Goal: Task Accomplishment & Management: Use online tool/utility

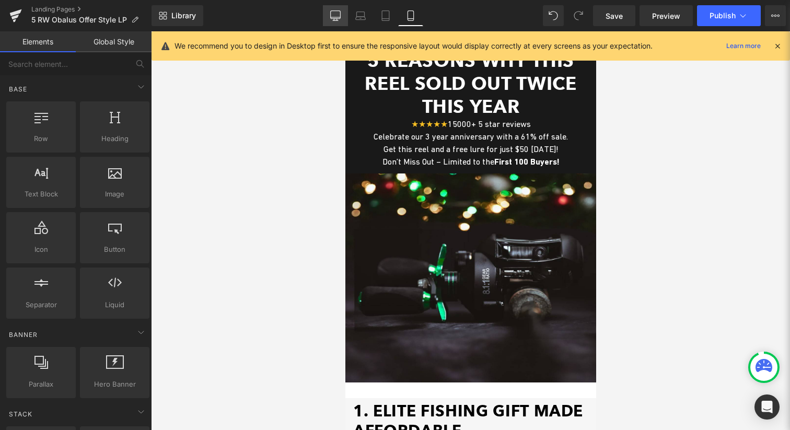
click at [332, 12] on icon at bounding box center [335, 15] width 10 height 10
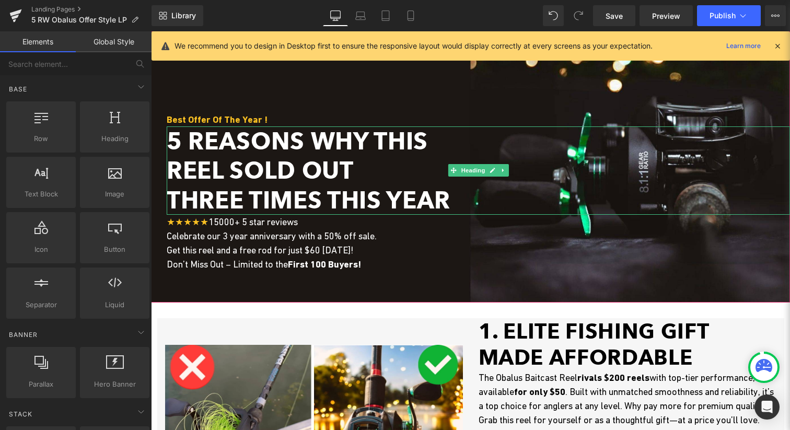
click at [390, 199] on span "Three Times This Year" at bounding box center [309, 200] width 284 height 28
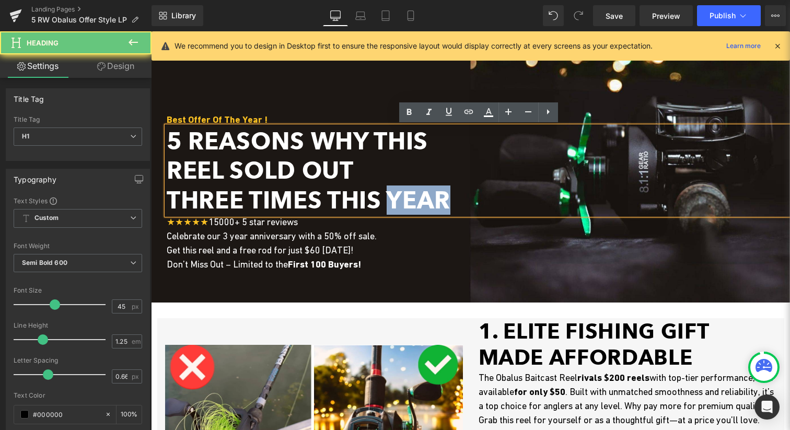
click at [390, 199] on span "Three Times This Year" at bounding box center [309, 200] width 284 height 28
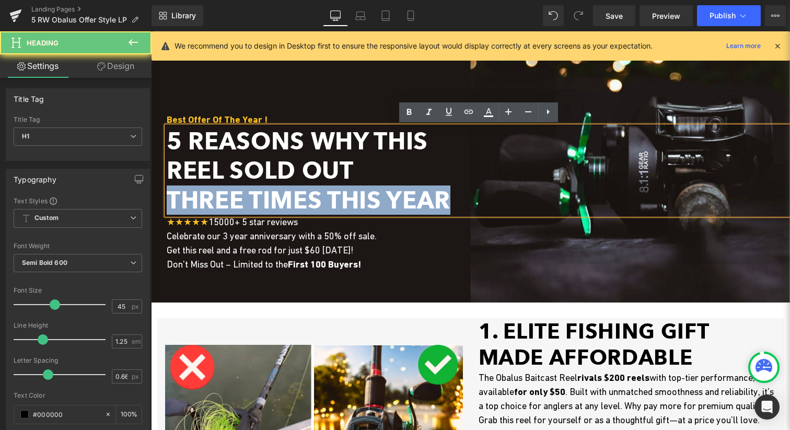
click at [390, 199] on span "Three Times This Year" at bounding box center [309, 200] width 284 height 28
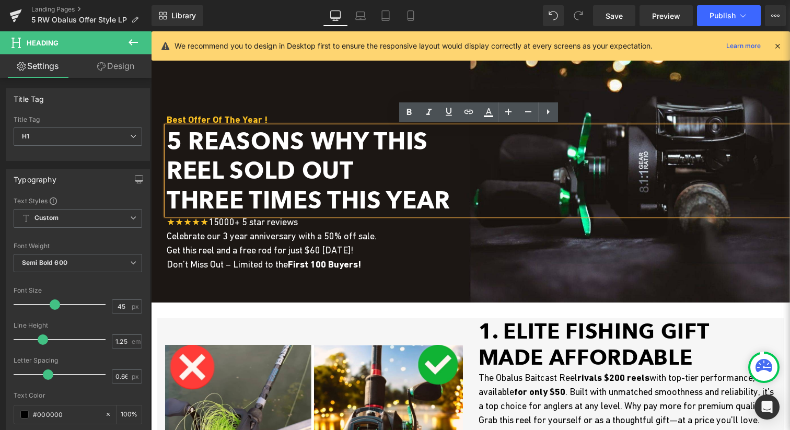
click at [386, 177] on h1 "Reel Sold Out" at bounding box center [478, 170] width 623 height 29
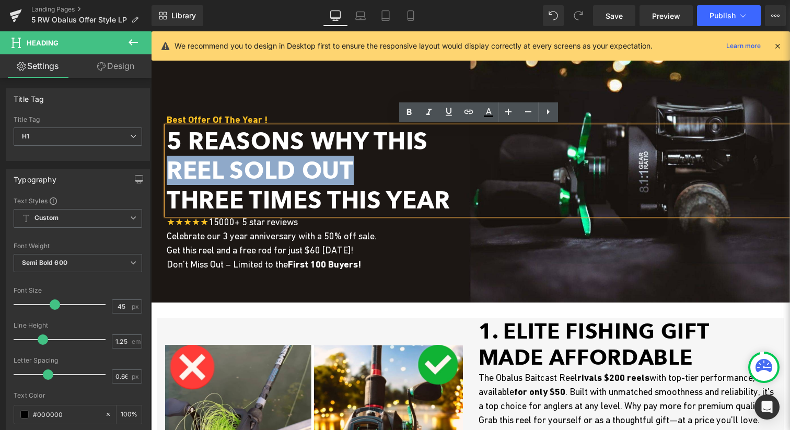
click at [386, 177] on h1 "Reel Sold Out" at bounding box center [478, 170] width 623 height 29
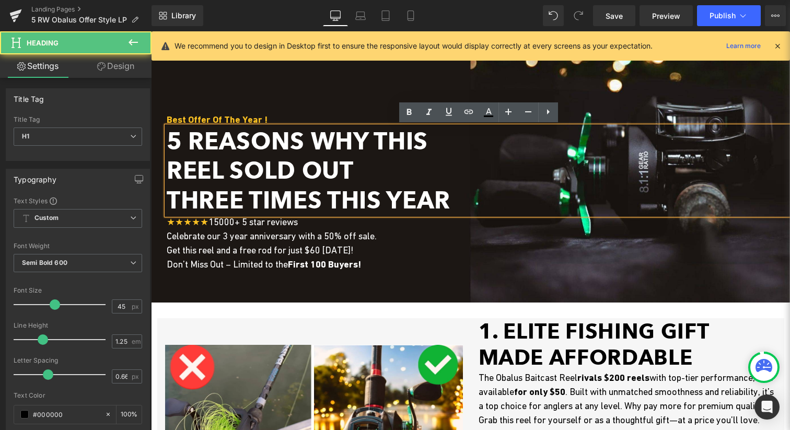
click at [378, 196] on span "Three Times This Year" at bounding box center [309, 200] width 284 height 28
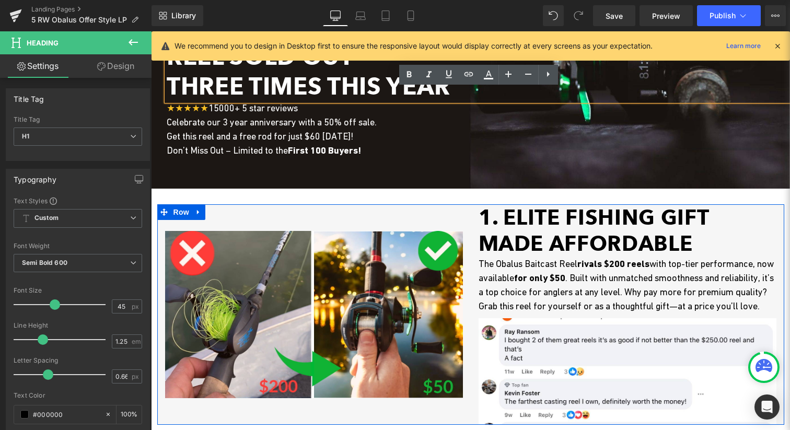
scroll to position [138, 0]
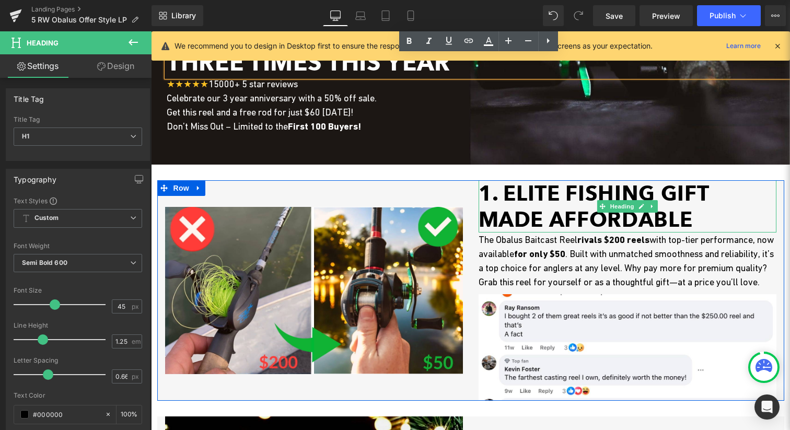
click at [689, 196] on h1 "1. Elite FISHING GIFT made affordable" at bounding box center [628, 206] width 298 height 52
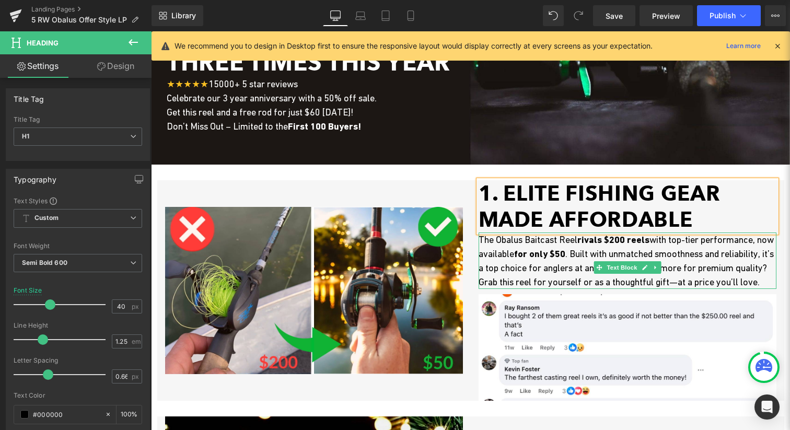
click at [634, 261] on p "The Obalus Baitcast Reel rivals $200 reels with top-tier performance, now avail…" at bounding box center [628, 261] width 298 height 56
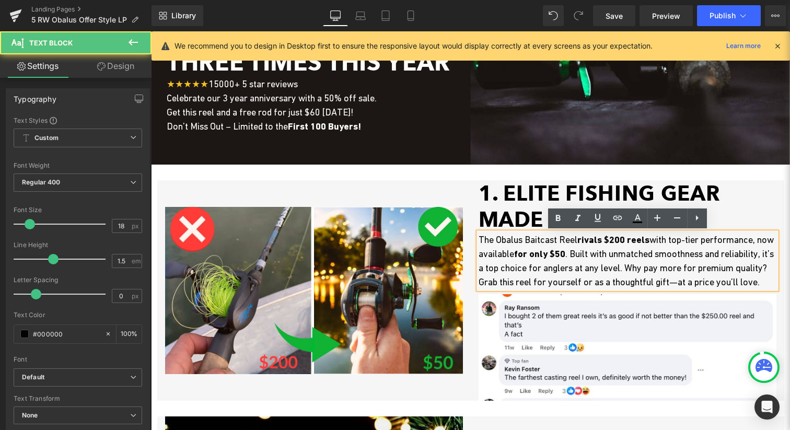
click at [635, 246] on p "The Obalus Baitcast Reel rivals $200 reels with top-tier performance, now avail…" at bounding box center [628, 261] width 298 height 56
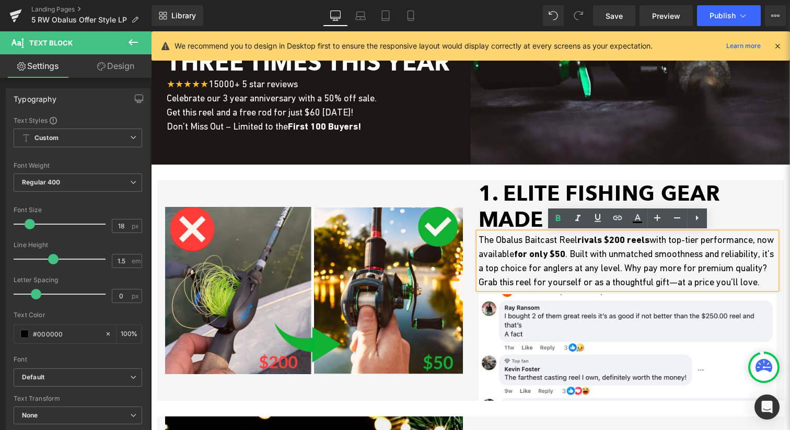
click at [595, 257] on p "The Obalus Baitcast Reel rivals $200 reels with top-tier performance, now avail…" at bounding box center [628, 261] width 298 height 56
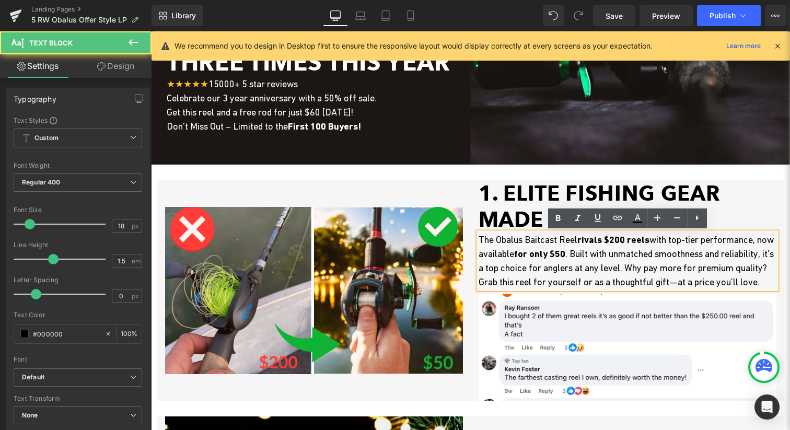
click at [565, 254] on strong "for only $50" at bounding box center [539, 253] width 51 height 11
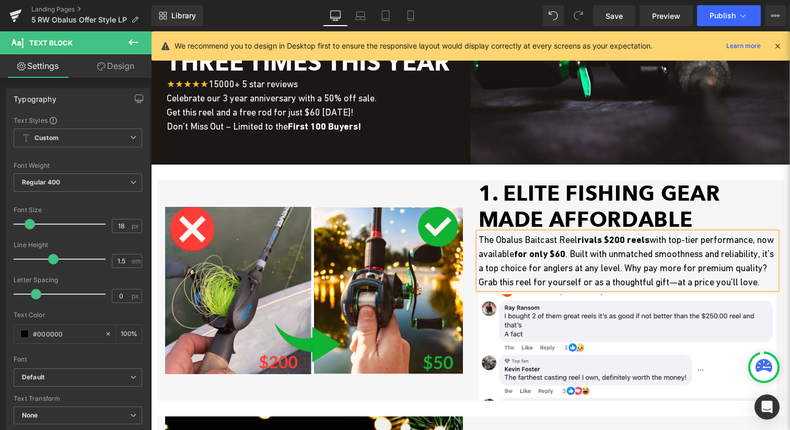
click at [556, 209] on h1 "1. Elite FISHING GEAR made affordable" at bounding box center [628, 206] width 298 height 52
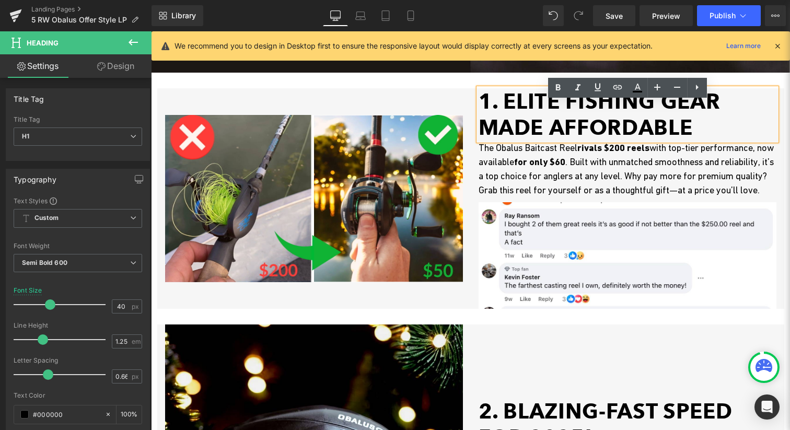
scroll to position [232, 0]
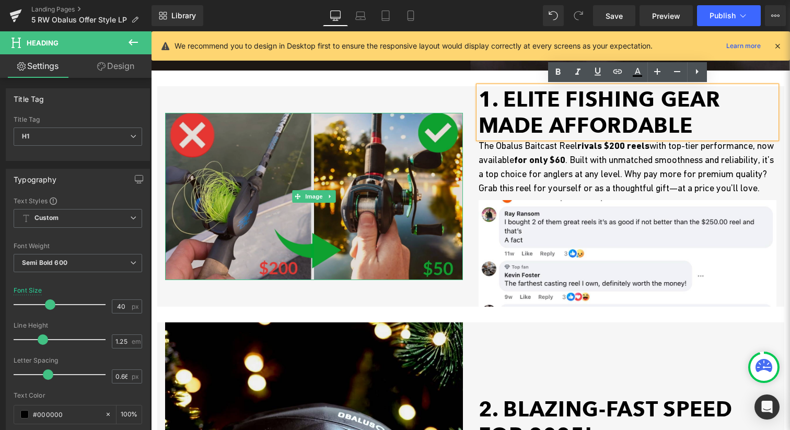
click at [423, 223] on img at bounding box center [314, 197] width 298 height 168
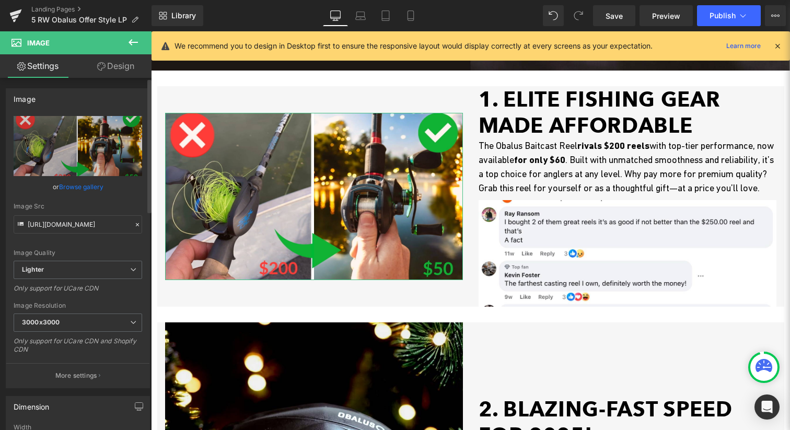
click at [82, 188] on link "Browse gallery" at bounding box center [81, 187] width 44 height 18
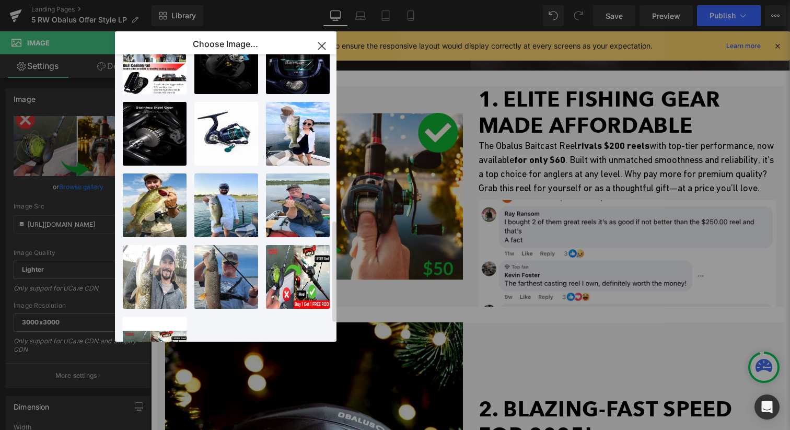
scroll to position [516, 0]
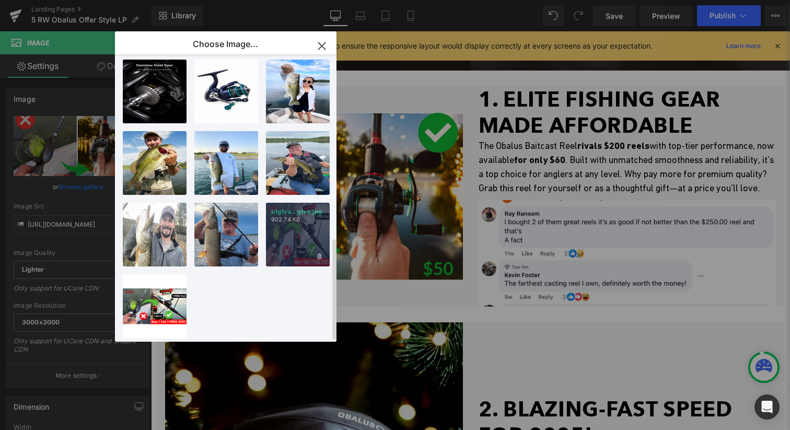
click at [280, 219] on div "b1g1vs...g1vs.jpg 902.74 KB" at bounding box center [298, 235] width 64 height 64
type input "[URL][DOMAIN_NAME]"
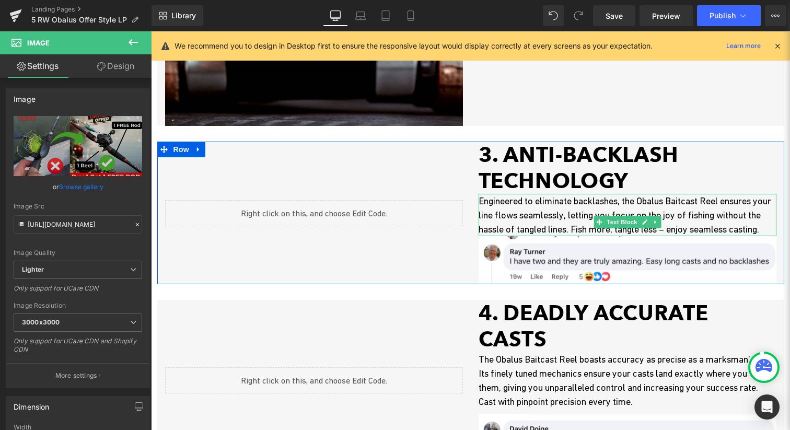
scroll to position [728, 0]
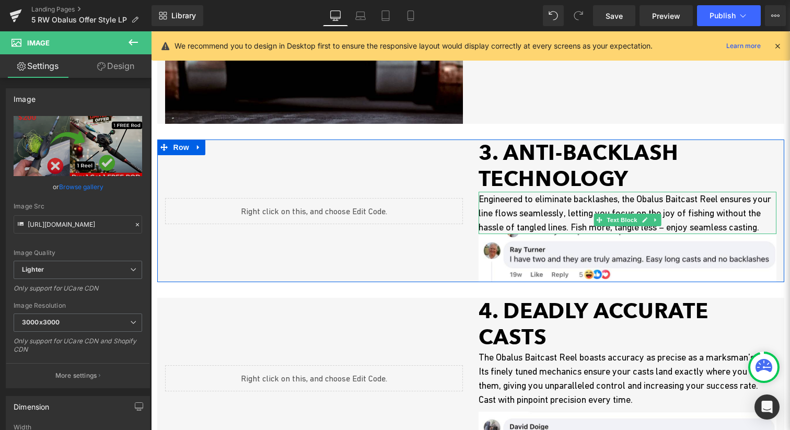
click at [557, 234] on p "Engineered to eliminate backlashes, the Obalus Baitcast Reel ensures your line …" at bounding box center [628, 213] width 298 height 42
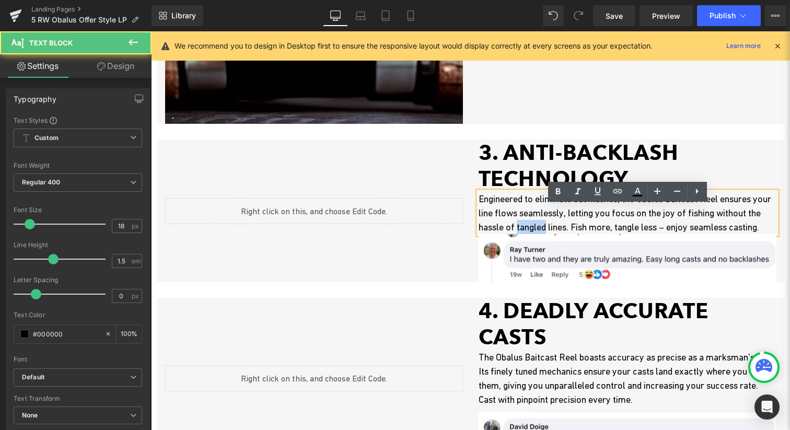
click at [557, 234] on p "Engineered to eliminate backlashes, the Obalus Baitcast Reel ensures your line …" at bounding box center [628, 213] width 298 height 42
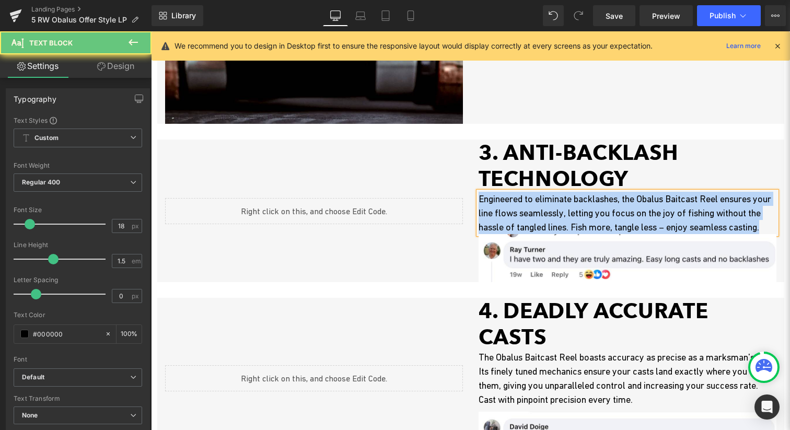
copy p "Engineered to eliminate backlashes, the Obalus Baitcast Reel ensures your line …"
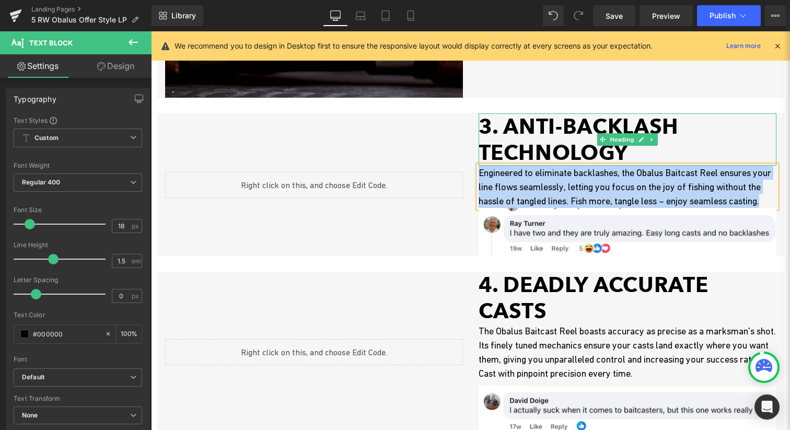
scroll to position [756, 0]
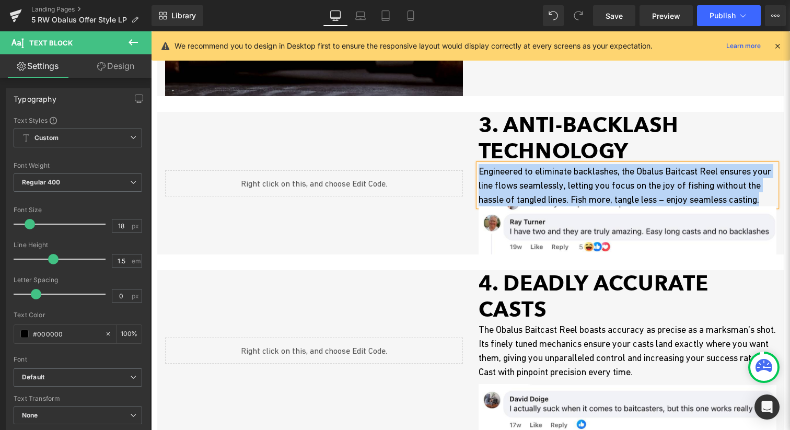
click at [583, 206] on p "Engineered to eliminate backlashes, the Obalus Baitcast Reel ensures your line …" at bounding box center [628, 185] width 298 height 42
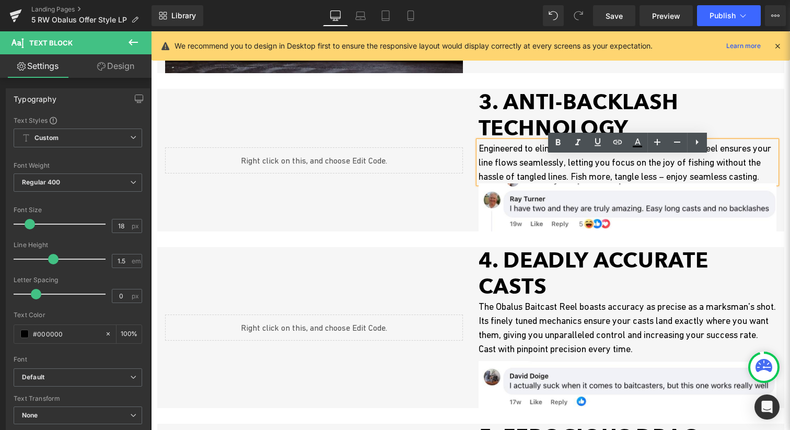
scroll to position [763, 0]
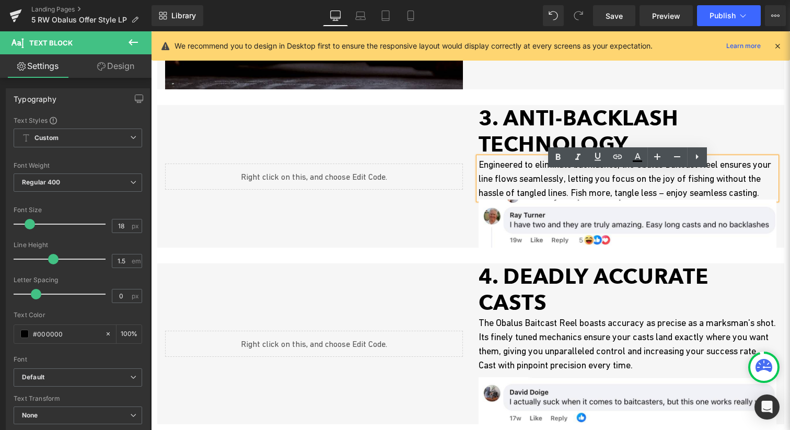
click at [569, 180] on p "Engineered to eliminate backlashes, the Obalus Baitcast Reel ensures your line …" at bounding box center [628, 178] width 298 height 42
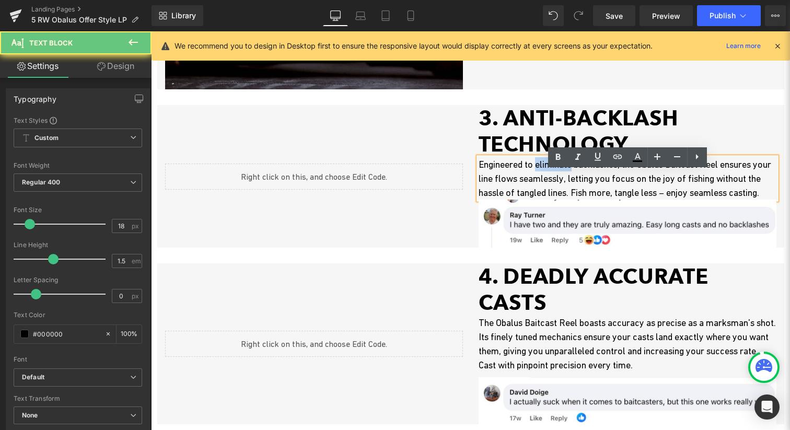
click at [569, 180] on p "Engineered to eliminate backlashes, the Obalus Baitcast Reel ensures your line …" at bounding box center [628, 178] width 298 height 42
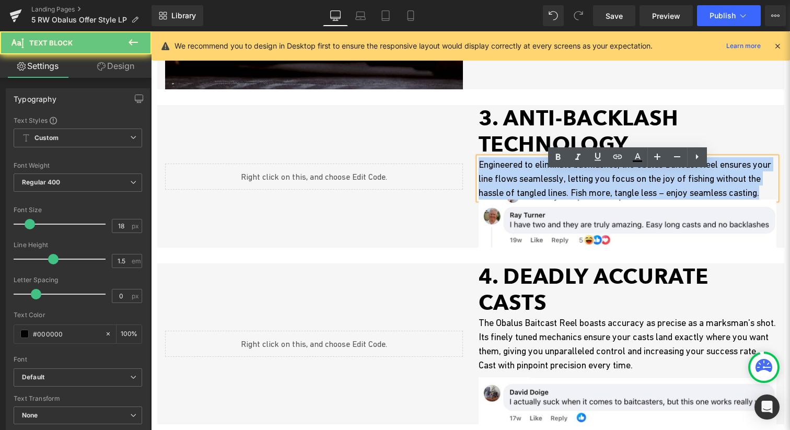
click at [569, 180] on p "Engineered to eliminate backlashes, the Obalus Baitcast Reel ensures your line …" at bounding box center [628, 178] width 298 height 42
click at [576, 190] on p "Engineered to eliminate backlashes, the Obalus Baitcast Reel ensures your line …" at bounding box center [628, 178] width 298 height 42
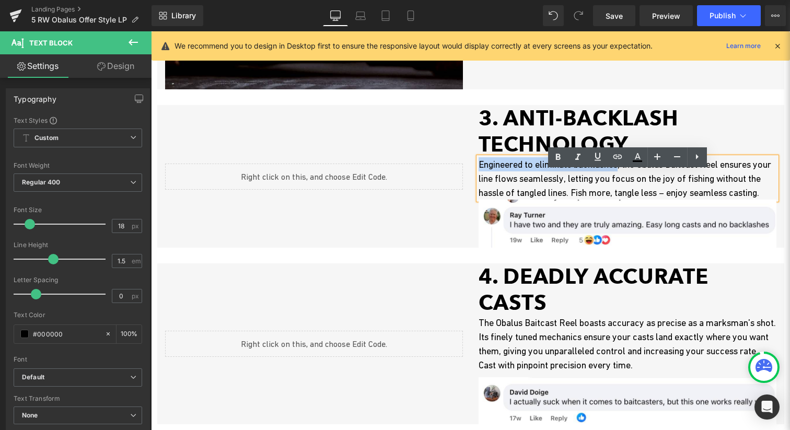
drag, startPoint x: 627, startPoint y: 180, endPoint x: 444, endPoint y: 178, distance: 182.4
click at [444, 178] on div "Liquid 3. ANTI-BACKLASH TECHNOLOGY Heading Liquid Engineered to eliminate backl…" at bounding box center [470, 176] width 627 height 143
click at [524, 178] on p "Engineered to eliminate backlashes, the Obalus Baitcast Reel ensures your line …" at bounding box center [628, 178] width 298 height 42
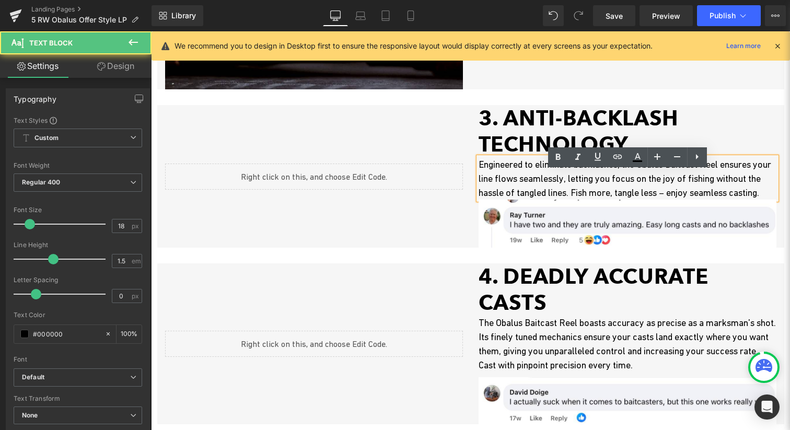
click at [500, 178] on p "Engineered to eliminate backlashes, the Obalus Baitcast Reel ensures your line …" at bounding box center [628, 178] width 298 height 42
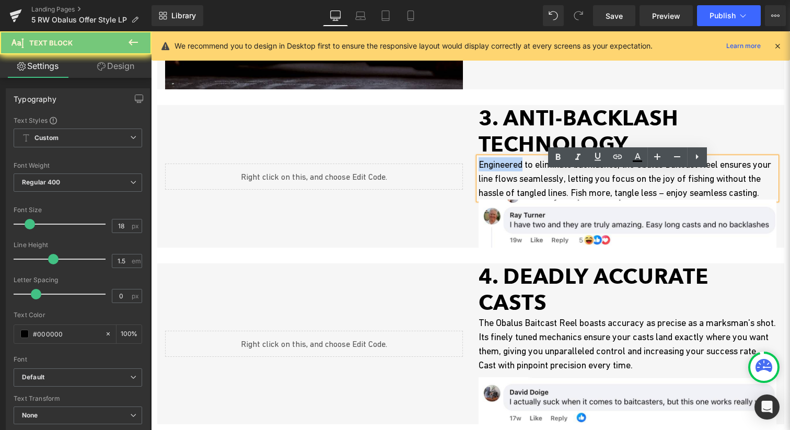
click at [500, 178] on p "Engineered to eliminate backlashes, the Obalus Baitcast Reel ensures your line …" at bounding box center [628, 178] width 298 height 42
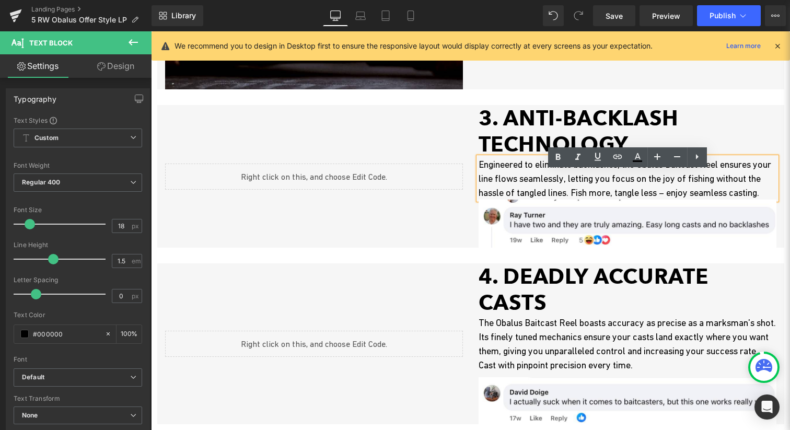
click at [543, 188] on p "Engineered to eliminate backlashes, the Obalus Baitcast Reel ensures your line …" at bounding box center [628, 178] width 298 height 42
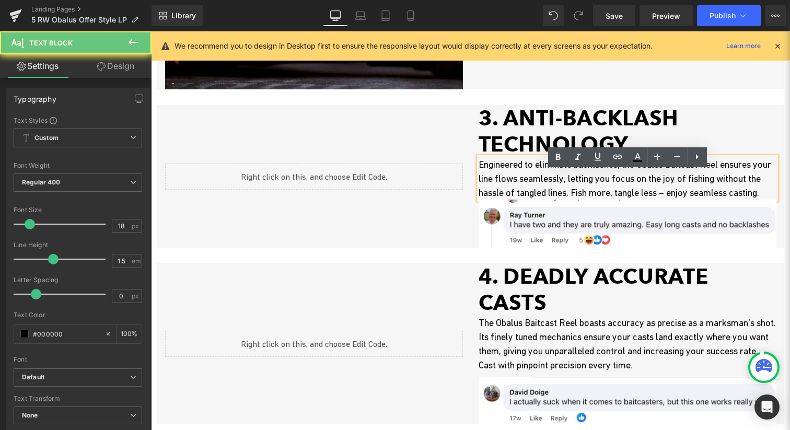
click at [543, 184] on p "Engineered to eliminate backlashes, the Obalus Baitcast Reel ensures your line …" at bounding box center [628, 178] width 298 height 42
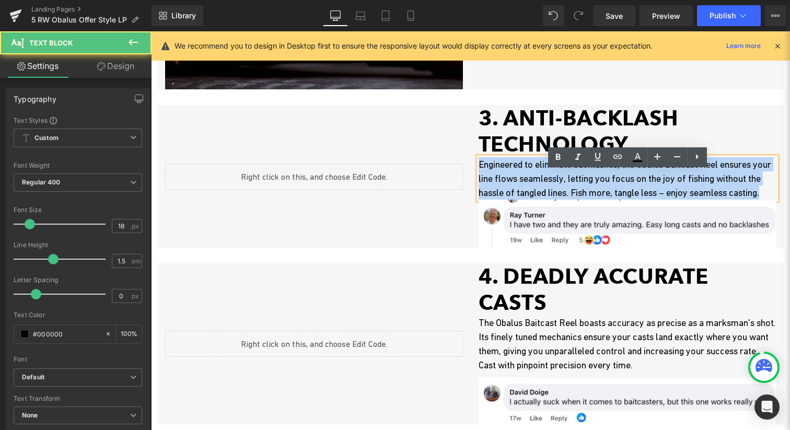
click at [543, 184] on p "Engineered to eliminate backlashes, the Obalus Baitcast Reel ensures your line …" at bounding box center [628, 178] width 298 height 42
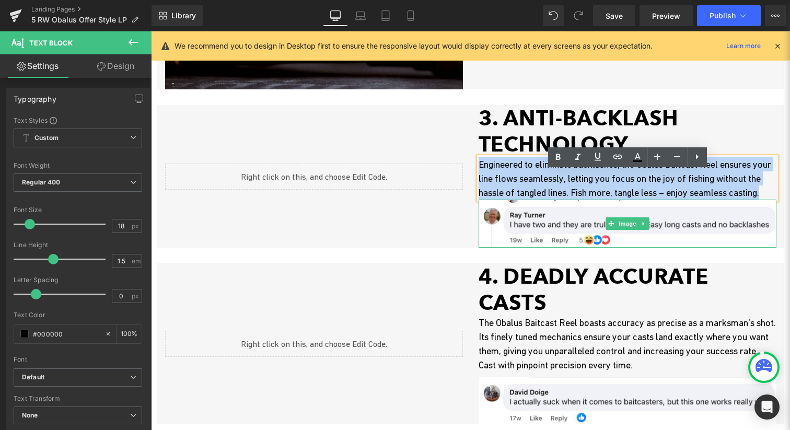
copy p "Engineered to eliminate backlashes, the Obalus Baitcast Reel ensures your line …"
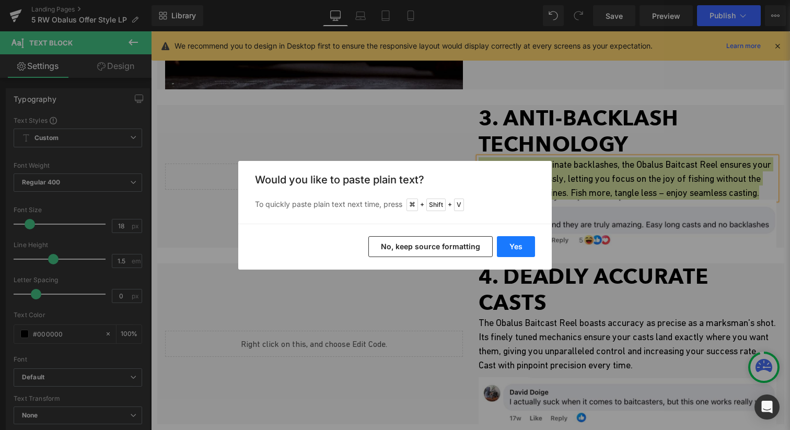
click at [519, 249] on button "Yes" at bounding box center [516, 246] width 38 height 21
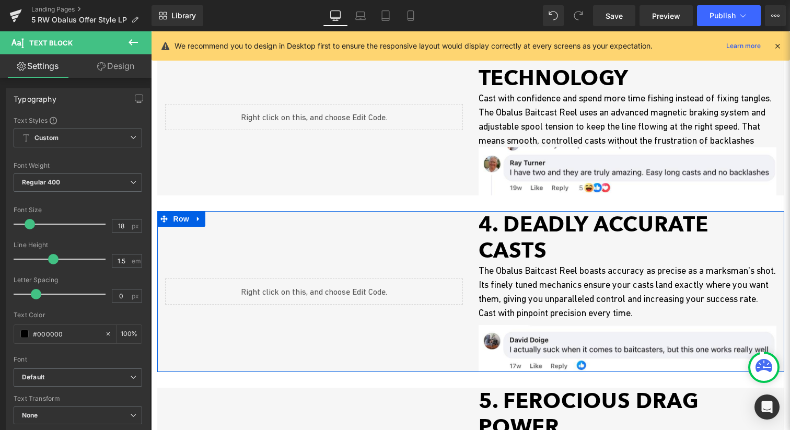
scroll to position [835, 0]
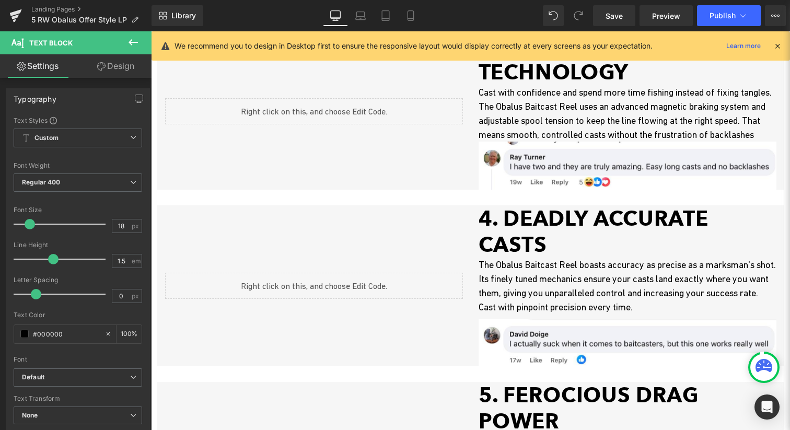
click at [568, 252] on h1 "4. DEADLY ACCURATE CASTS" at bounding box center [628, 231] width 298 height 52
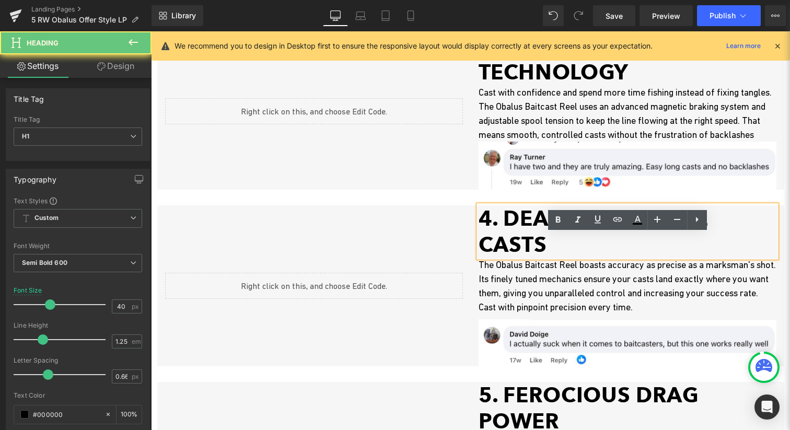
click at [568, 252] on h1 "4. DEADLY ACCURATE CASTS" at bounding box center [628, 231] width 298 height 52
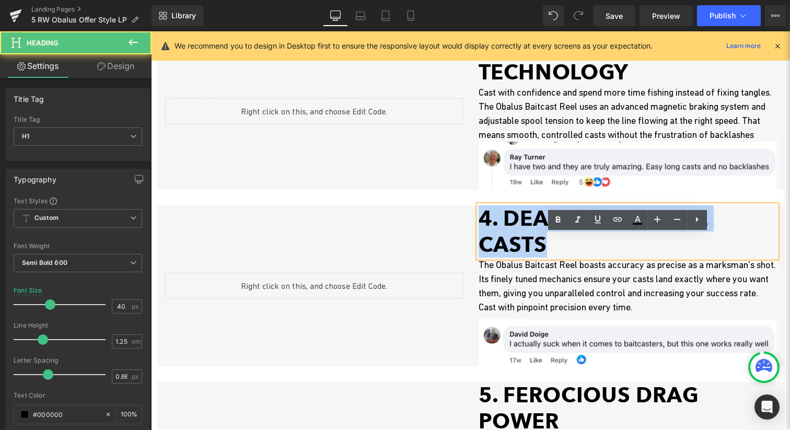
click at [568, 252] on h1 "4. DEADLY ACCURATE CASTS" at bounding box center [628, 231] width 298 height 52
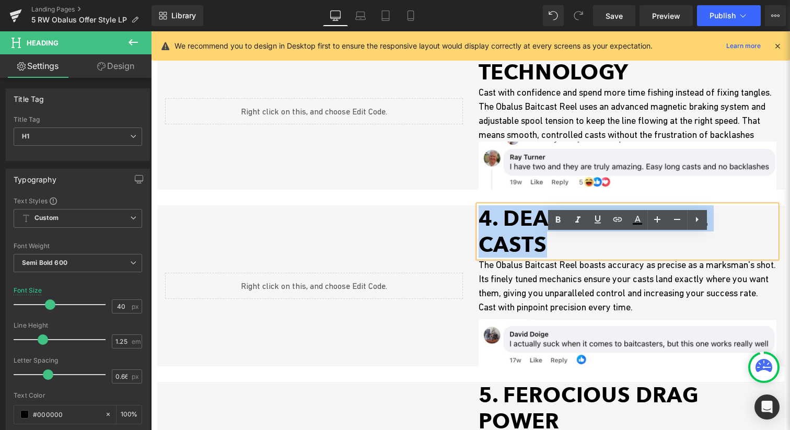
click at [576, 246] on h1 "4. DEADLY ACCURATE CASTS" at bounding box center [628, 231] width 298 height 52
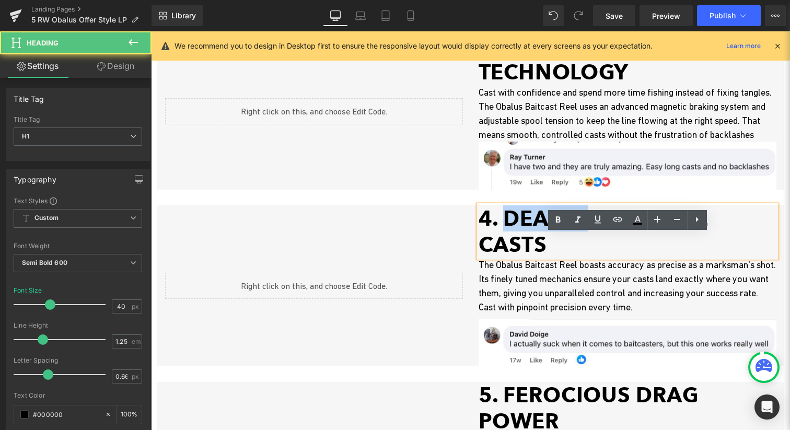
click at [576, 246] on h1 "4. DEADLY ACCURATE CASTS" at bounding box center [628, 231] width 298 height 52
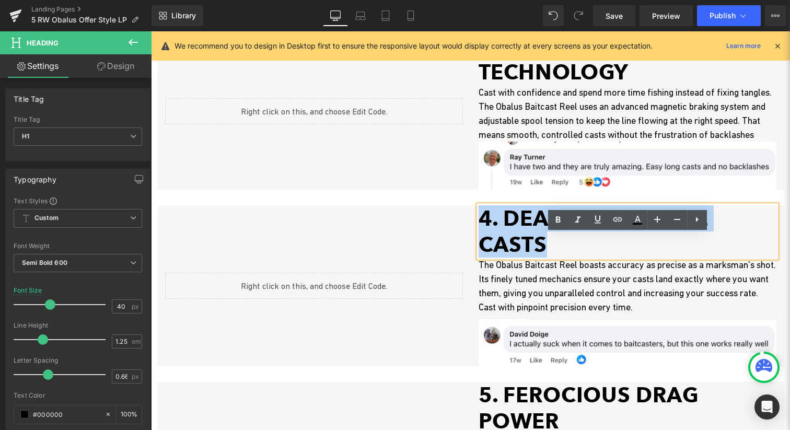
click at [576, 246] on h1 "4. DEADLY ACCURATE CASTS" at bounding box center [628, 231] width 298 height 52
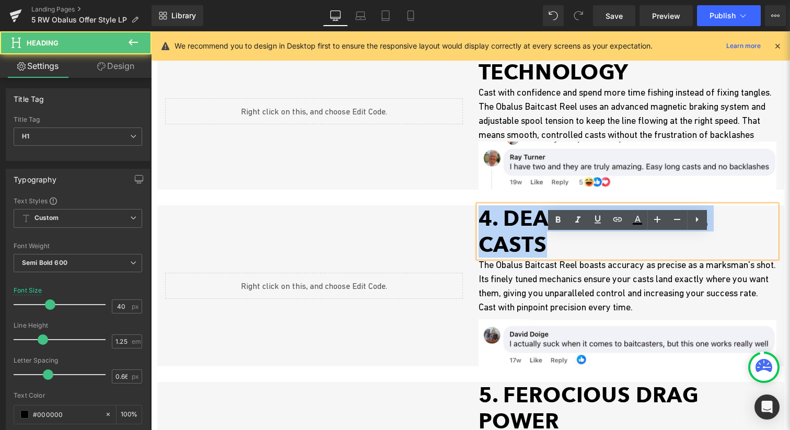
click at [585, 246] on h1 "4. DEADLY ACCURATE CASTS" at bounding box center [628, 231] width 298 height 52
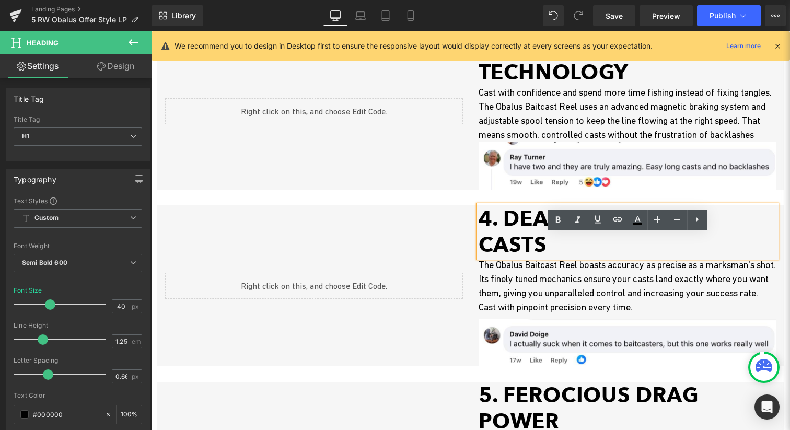
click at [571, 250] on h1 "4. DEADLY ACCURATE CASTS" at bounding box center [628, 231] width 298 height 52
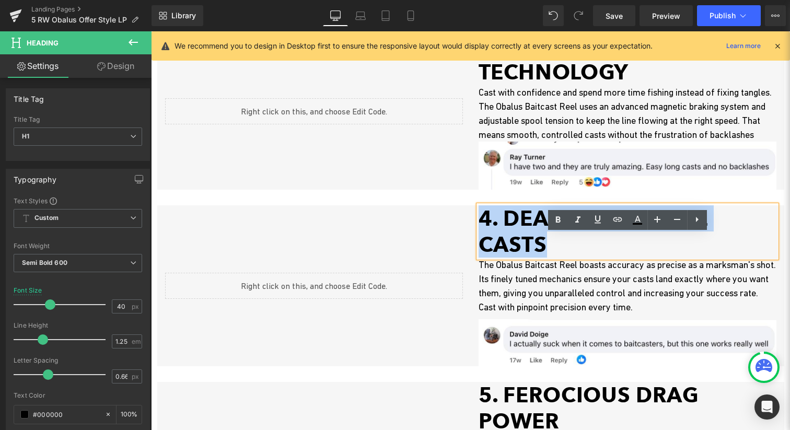
click at [571, 250] on h1 "4. DEADLY ACCURATE CASTS" at bounding box center [628, 231] width 298 height 52
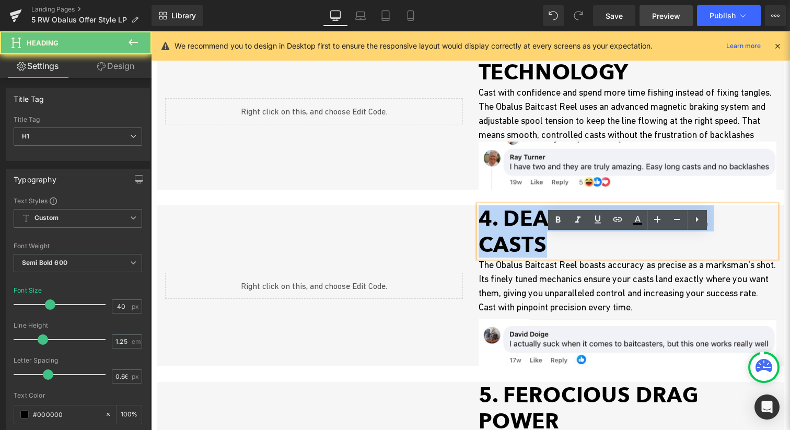
copy h1 "4. DEADLY ACCURATE CASTS"
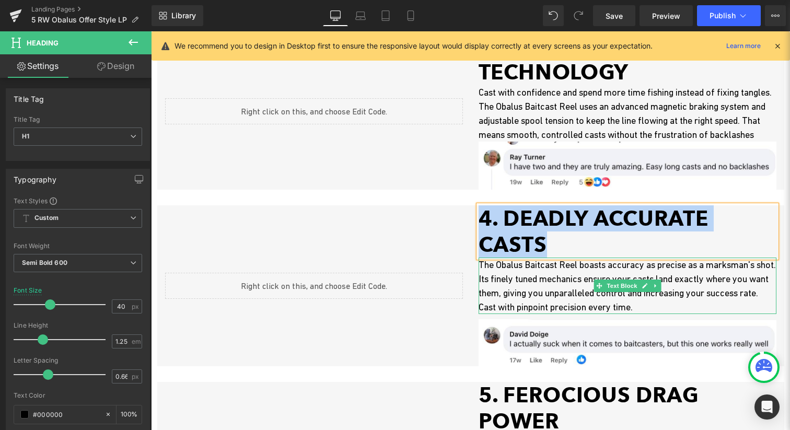
click at [567, 290] on p "The Obalus Baitcast Reel boasts accuracy as precise as a marksman's shot. Its f…" at bounding box center [628, 286] width 298 height 56
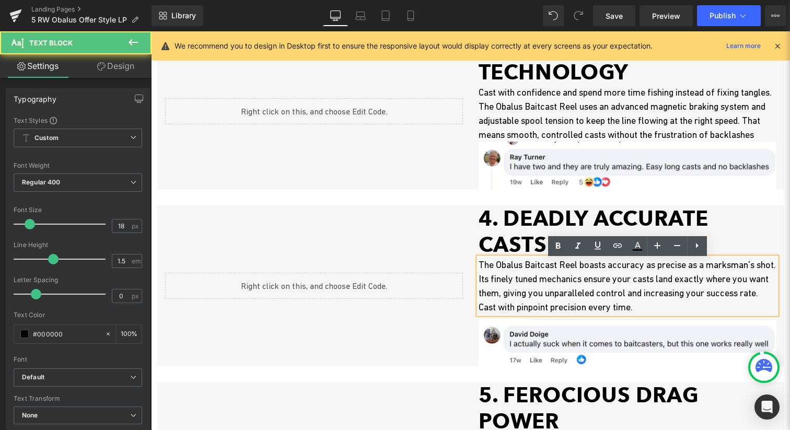
click at [548, 288] on p "The Obalus Baitcast Reel boasts accuracy as precise as a marksman's shot. Its f…" at bounding box center [628, 286] width 298 height 56
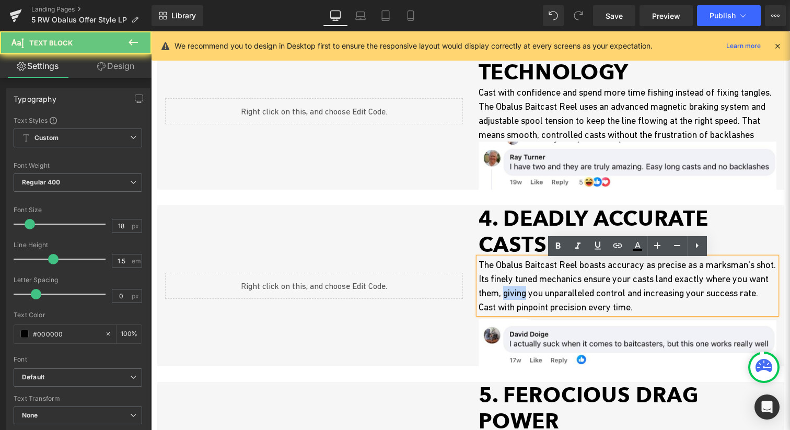
click at [548, 288] on p "The Obalus Baitcast Reel boasts accuracy as precise as a marksman's shot. Its f…" at bounding box center [628, 286] width 298 height 56
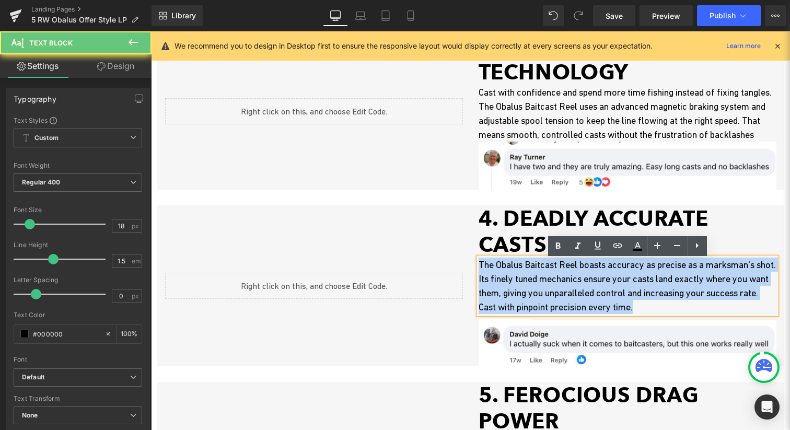
click at [548, 288] on p "The Obalus Baitcast Reel boasts accuracy as precise as a marksman's shot. Its f…" at bounding box center [628, 286] width 298 height 56
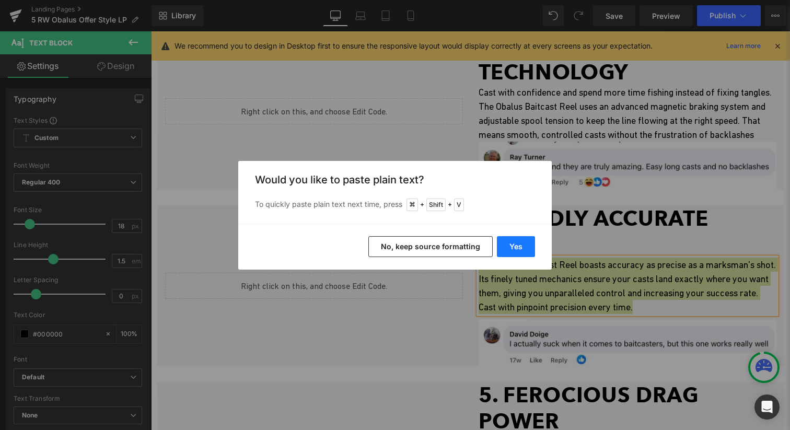
click at [508, 245] on button "Yes" at bounding box center [516, 246] width 38 height 21
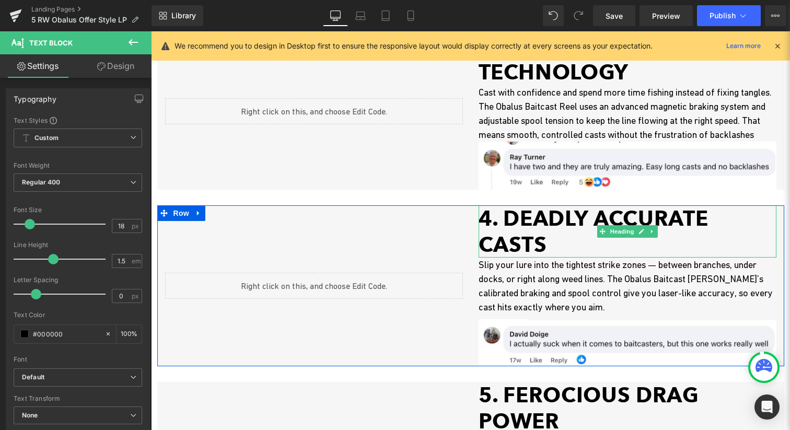
click at [578, 249] on h1 "4. DEADLY ACCURATE CASTS" at bounding box center [628, 231] width 298 height 52
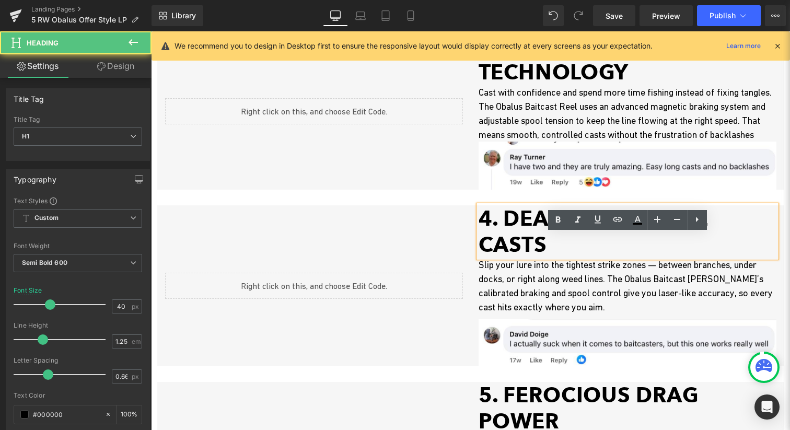
click at [529, 233] on h1 "4. DEADLY ACCURATE CASTS" at bounding box center [628, 231] width 298 height 52
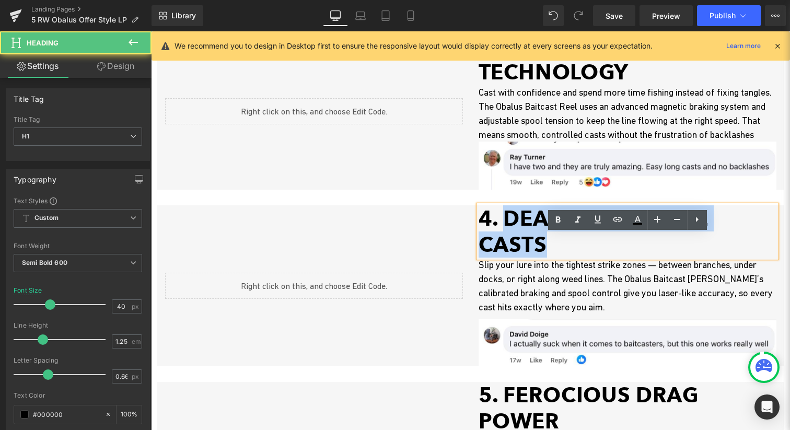
drag, startPoint x: 507, startPoint y: 240, endPoint x: 777, endPoint y: 242, distance: 269.7
click at [777, 242] on div "4. DEADLY ACCURATE CASTS" at bounding box center [628, 231] width 298 height 52
paste div
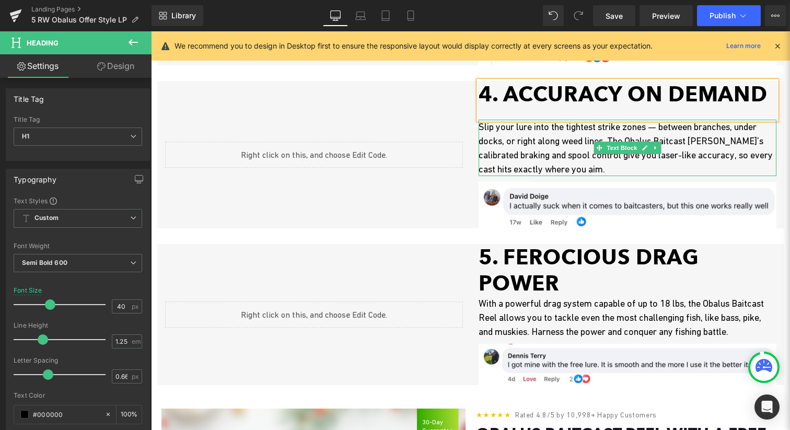
scroll to position [990, 0]
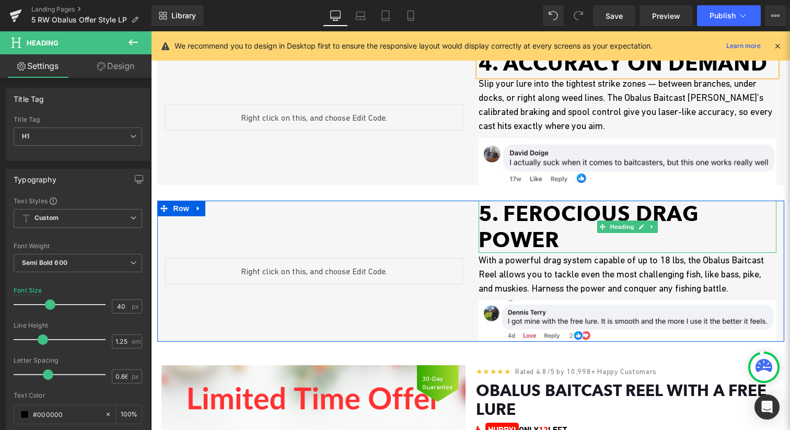
click at [549, 253] on h1 "5. FEROCIOUS DRAG POWER" at bounding box center [628, 227] width 298 height 52
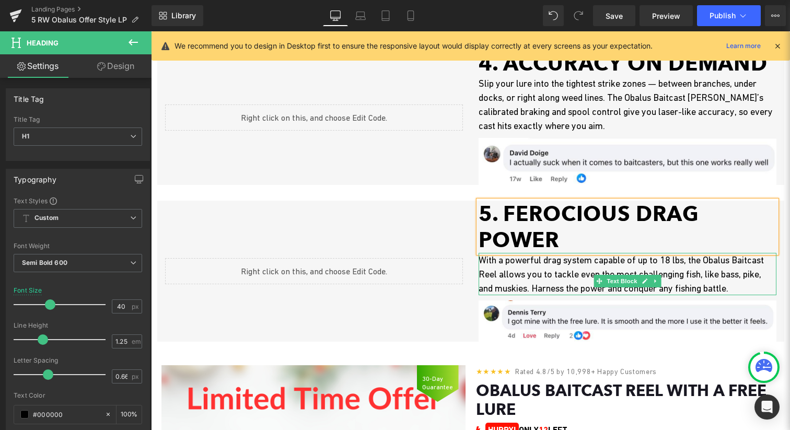
click at [528, 295] on p "With a powerful drag system capable of up to 18 lbs, the Obalus Baitcast Reel a…" at bounding box center [628, 274] width 298 height 42
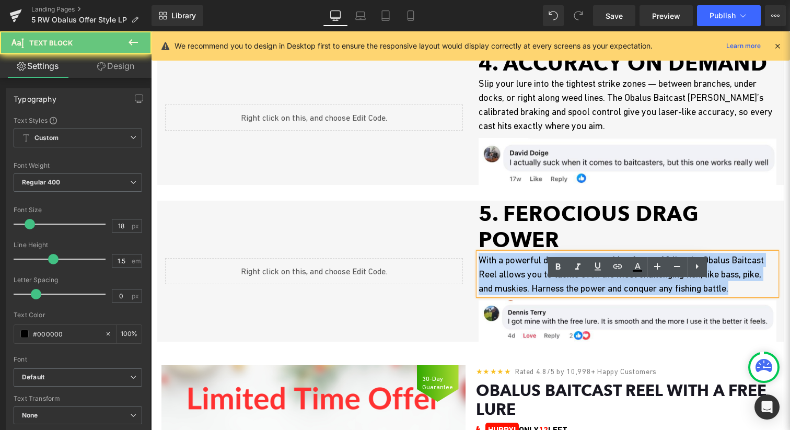
click at [528, 295] on p "With a powerful drag system capable of up to 18 lbs, the Obalus Baitcast Reel a…" at bounding box center [628, 274] width 298 height 42
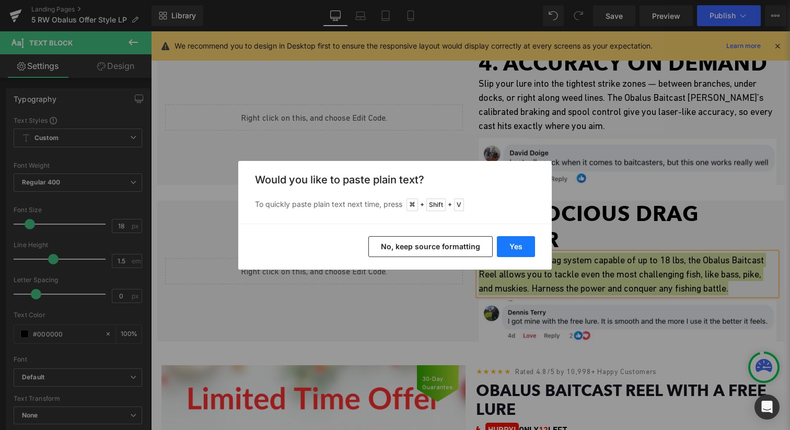
click at [514, 243] on button "Yes" at bounding box center [516, 246] width 38 height 21
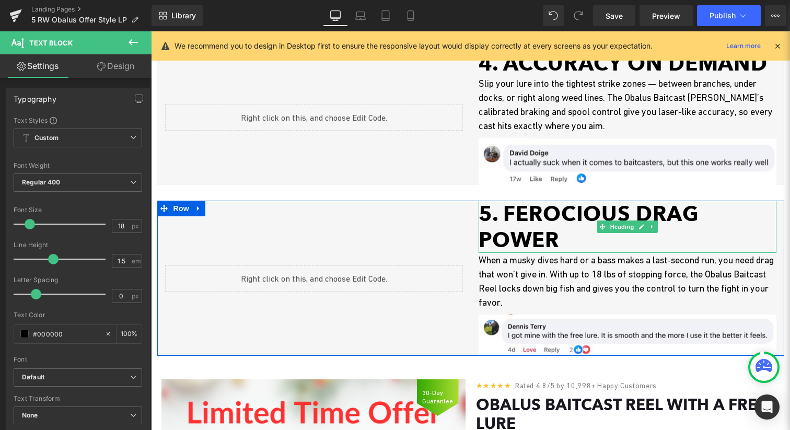
click at [524, 253] on h1 "5. FEROCIOUS DRAG POWER" at bounding box center [628, 227] width 298 height 52
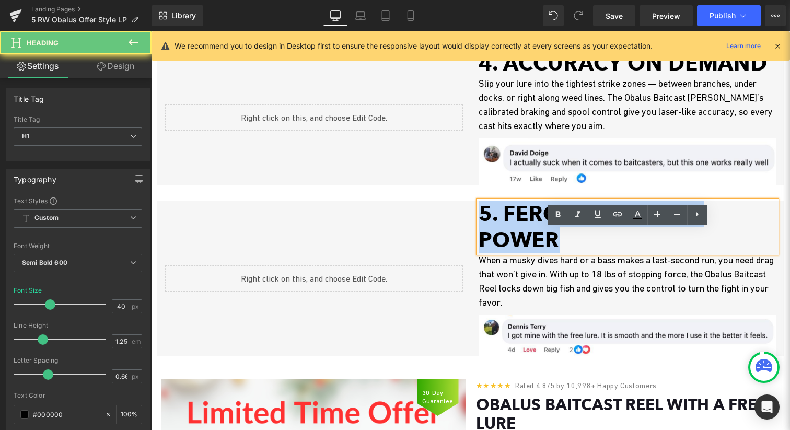
click at [524, 253] on h1 "5. FEROCIOUS DRAG POWER" at bounding box center [628, 227] width 298 height 52
click at [533, 253] on h1 "5. FEROCIOUS DRAG POWER" at bounding box center [628, 227] width 298 height 52
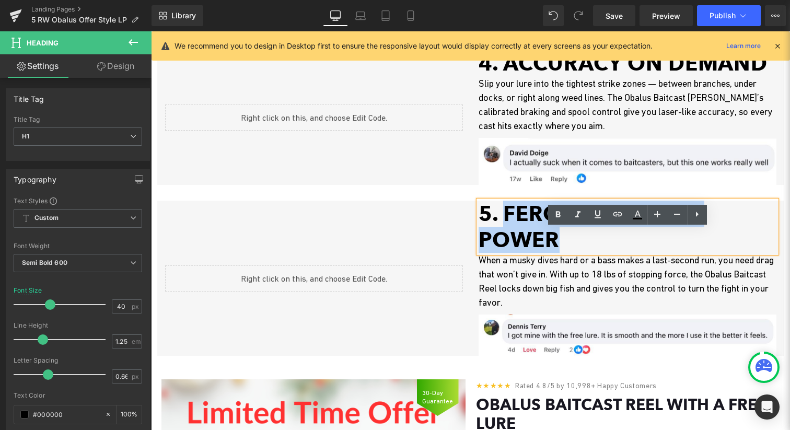
drag, startPoint x: 504, startPoint y: 242, endPoint x: 607, endPoint y: 273, distance: 107.6
click at [607, 253] on h1 "5. FEROCIOUS DRAG POWER" at bounding box center [628, 227] width 298 height 52
paste div
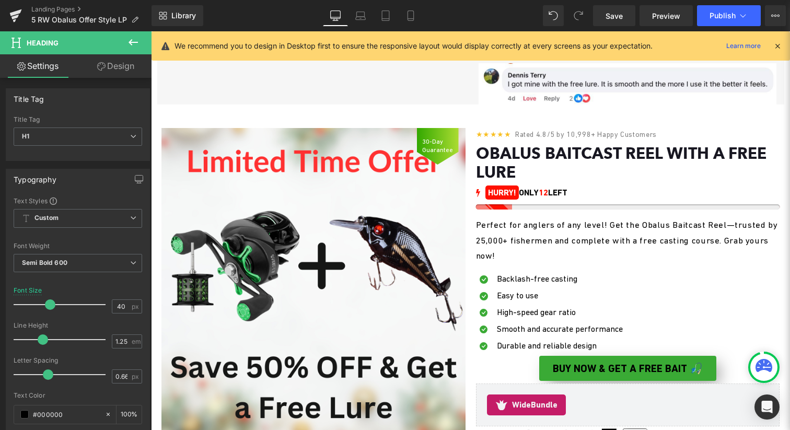
scroll to position [1258, 0]
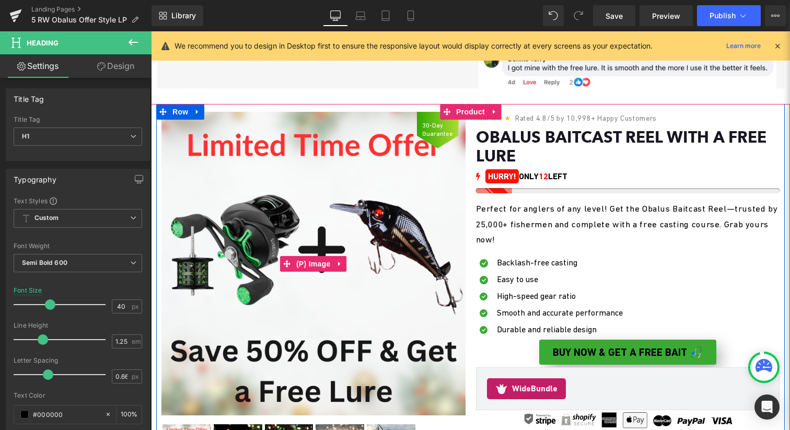
click at [335, 305] on img at bounding box center [313, 264] width 304 height 304
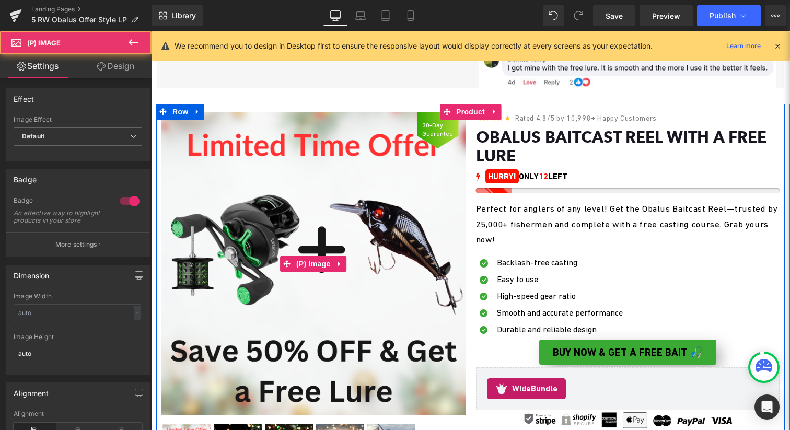
click at [306, 283] on img at bounding box center [313, 264] width 304 height 304
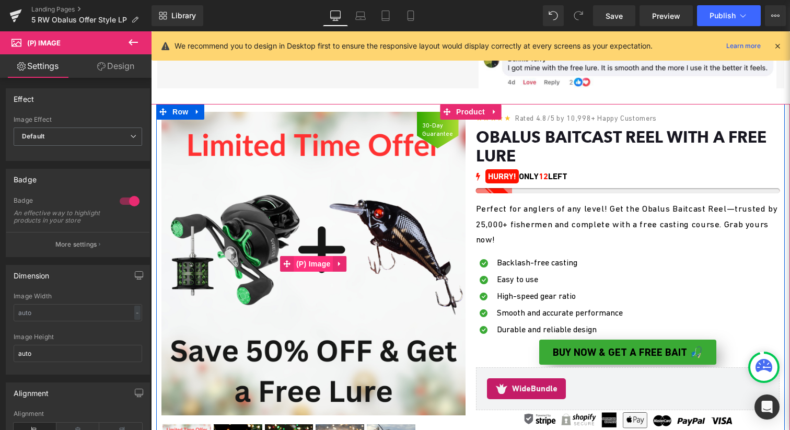
click at [304, 272] on span "(P) Image" at bounding box center [314, 264] width 40 height 16
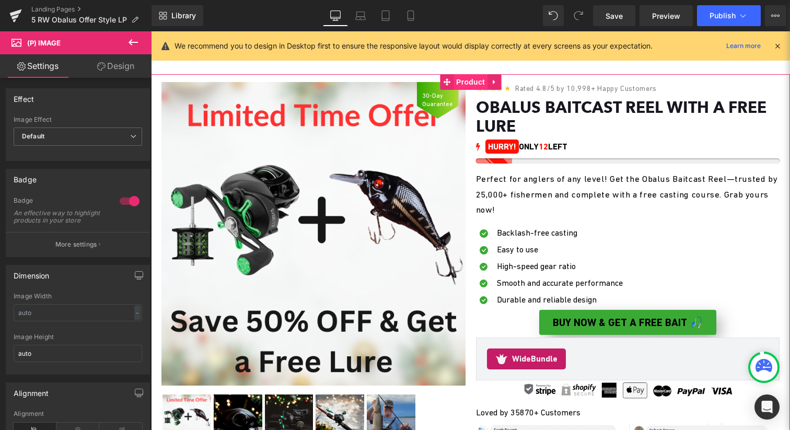
click at [475, 90] on span "Product" at bounding box center [471, 82] width 34 height 16
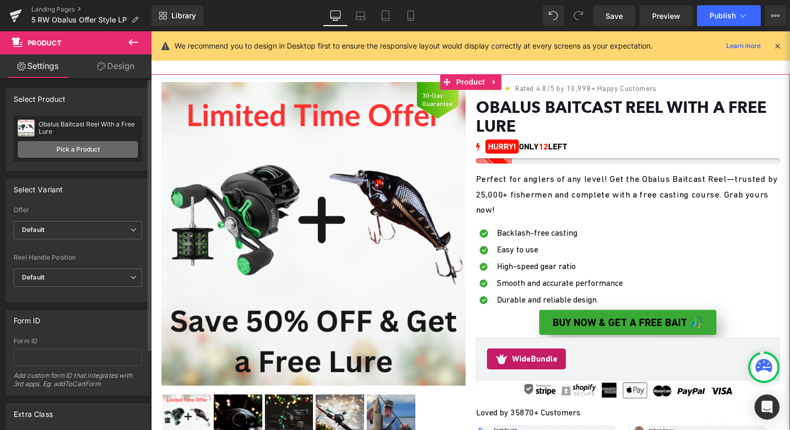
click at [80, 146] on link "Pick a Product" at bounding box center [78, 149] width 120 height 17
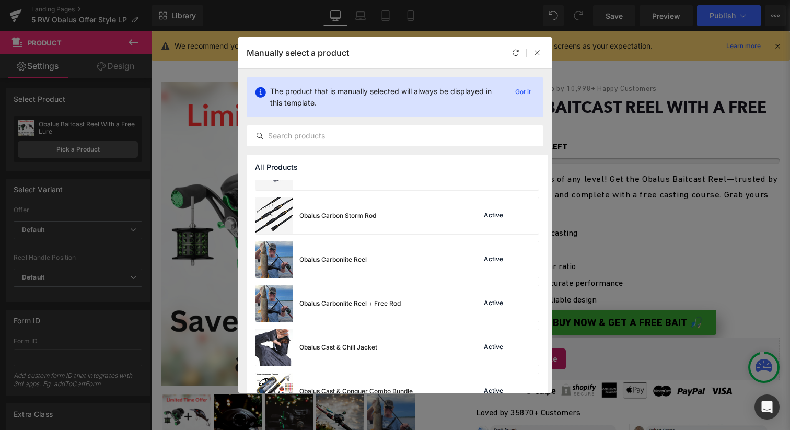
scroll to position [1308, 0]
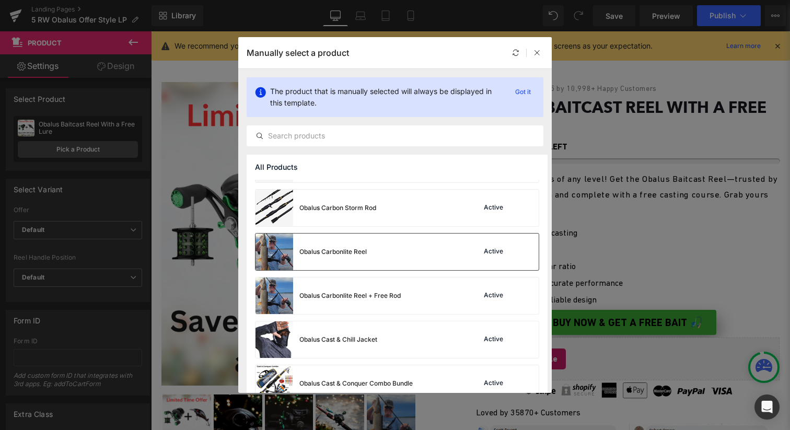
click at [402, 245] on div "Obalus Carbonlite Reel Active" at bounding box center [397, 252] width 283 height 37
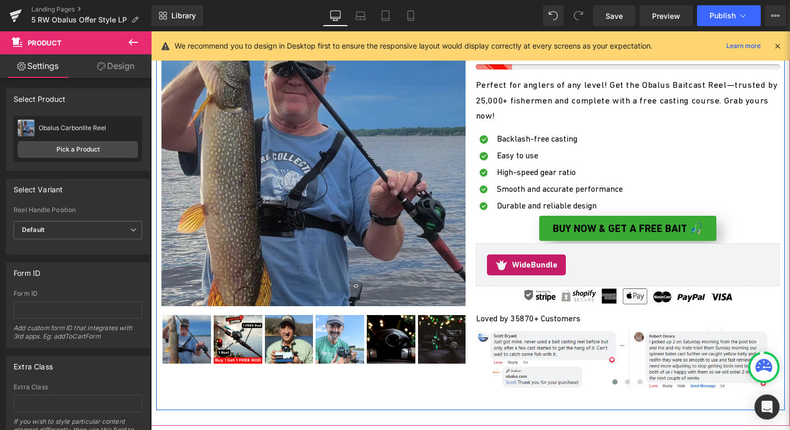
scroll to position [1387, 0]
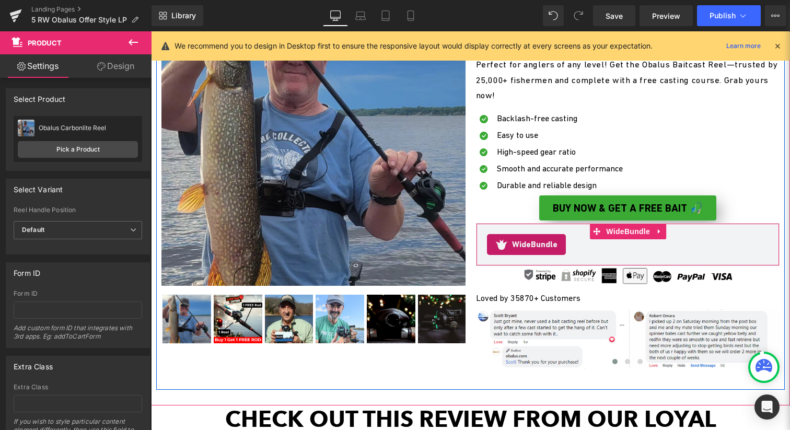
click at [655, 239] on link at bounding box center [660, 232] width 14 height 16
click at [666, 235] on icon at bounding box center [666, 231] width 7 height 7
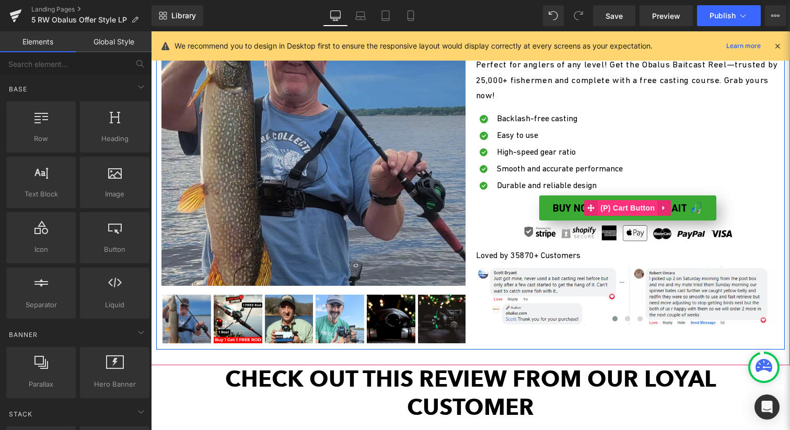
click at [630, 216] on span "(P) Cart Button" at bounding box center [628, 208] width 60 height 16
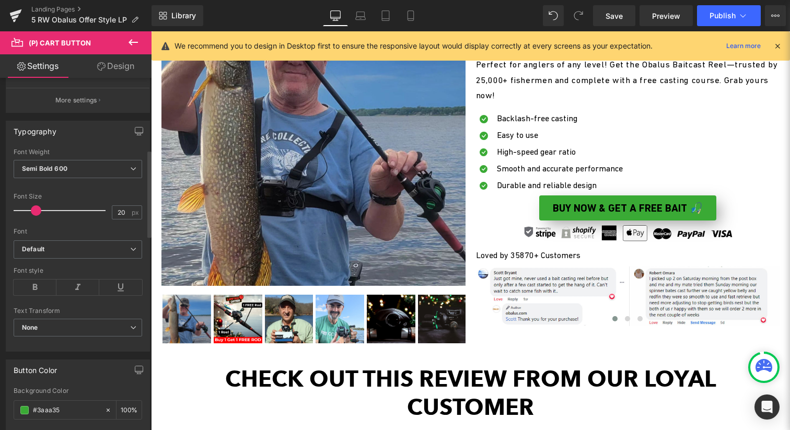
scroll to position [86, 0]
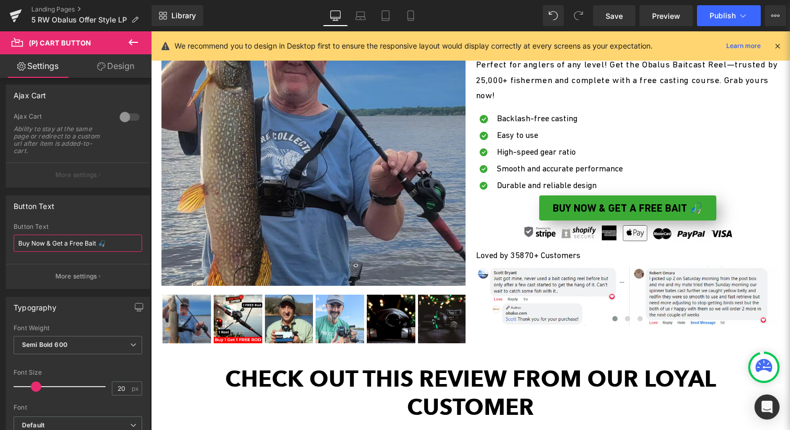
drag, startPoint x: 196, startPoint y: 276, endPoint x: 191, endPoint y: 251, distance: 25.1
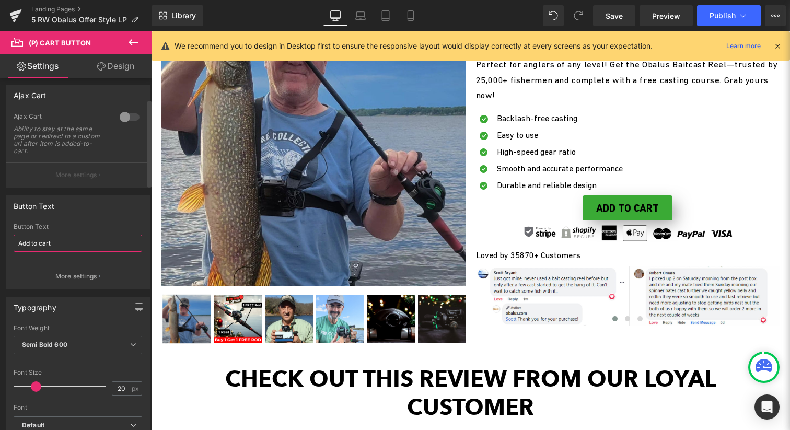
type input "Add to cart"
click at [112, 214] on div "Button Text" at bounding box center [77, 206] width 143 height 20
click at [130, 53] on button at bounding box center [133, 42] width 37 height 23
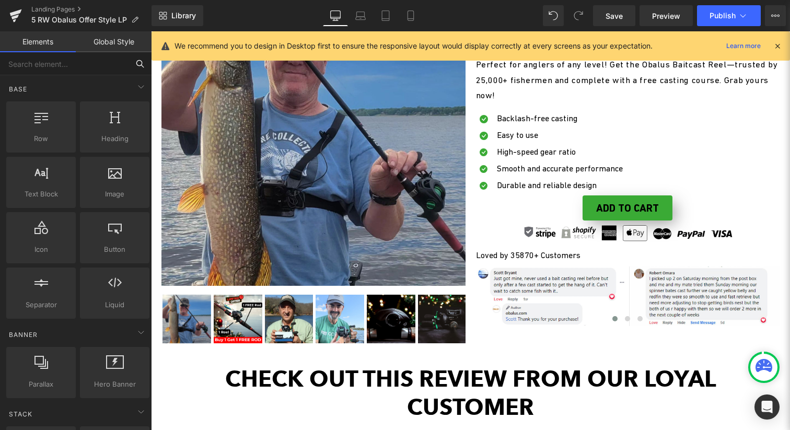
click at [59, 74] on input "text" at bounding box center [64, 63] width 129 height 23
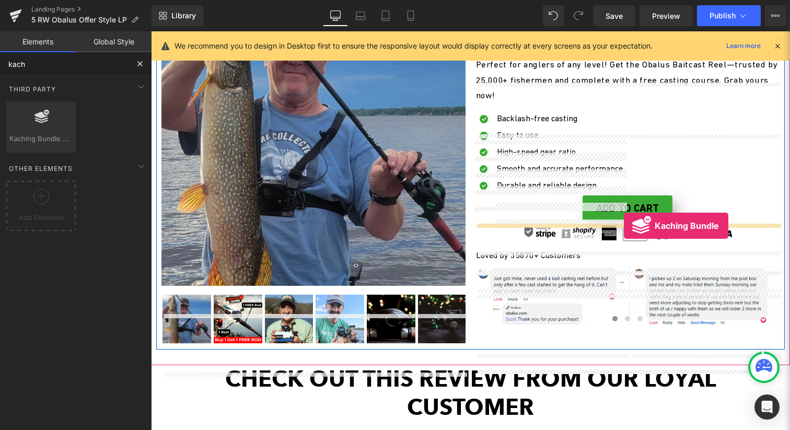
drag, startPoint x: 182, startPoint y: 172, endPoint x: 624, endPoint y: 226, distance: 444.9
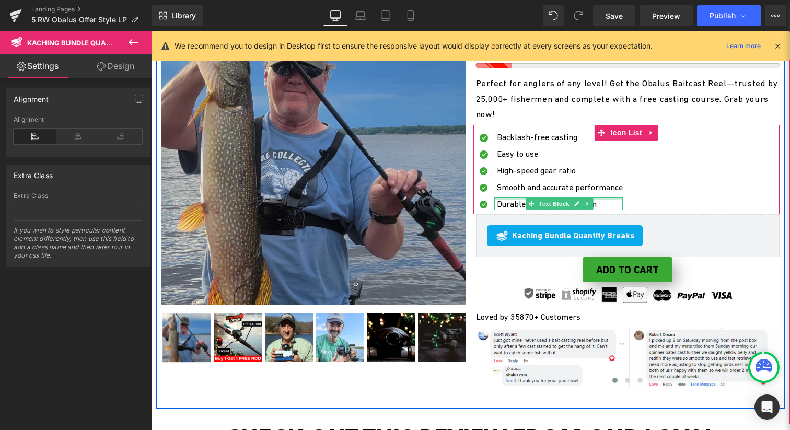
scroll to position [1333, 0]
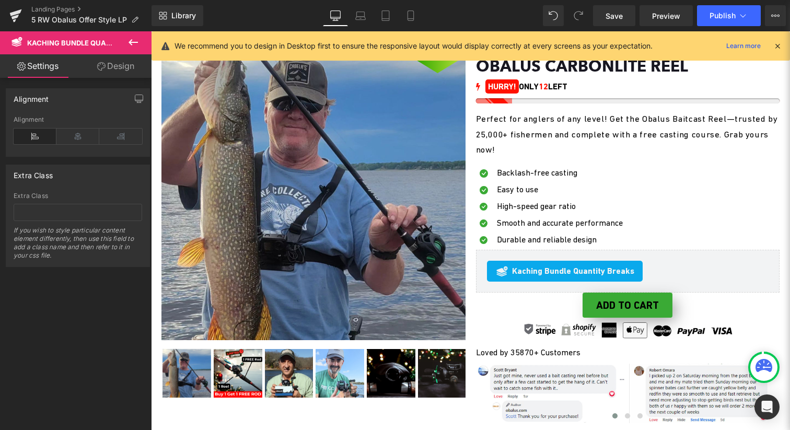
click at [134, 43] on icon at bounding box center [133, 42] width 13 height 13
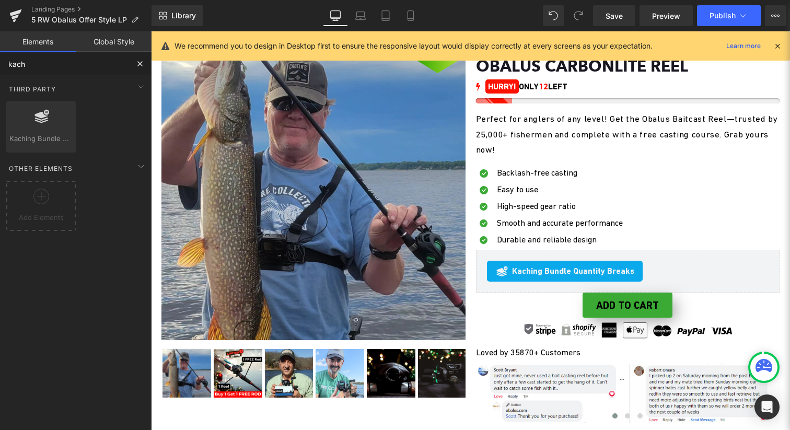
click at [72, 66] on input "kach" at bounding box center [64, 63] width 129 height 23
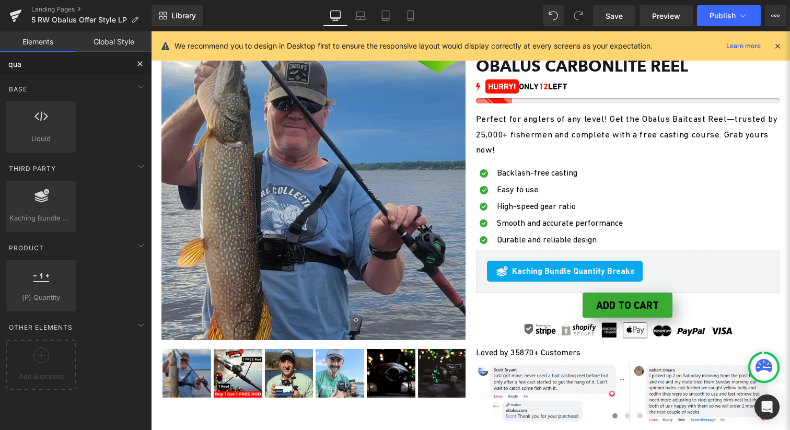
type input "quan"
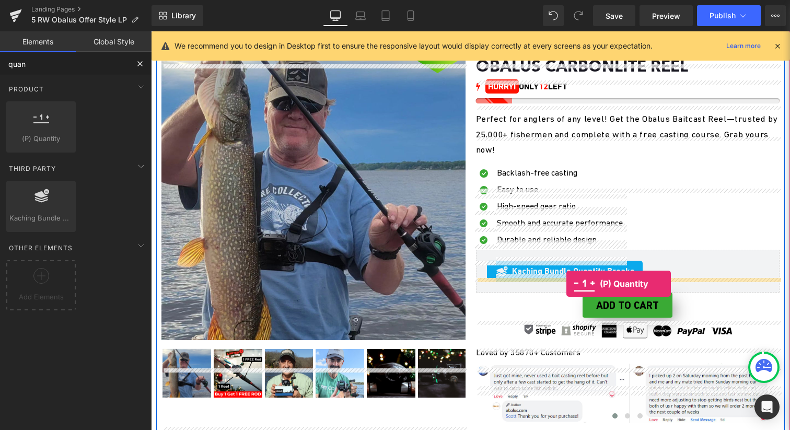
drag, startPoint x: 188, startPoint y: 159, endPoint x: 566, endPoint y: 284, distance: 398.8
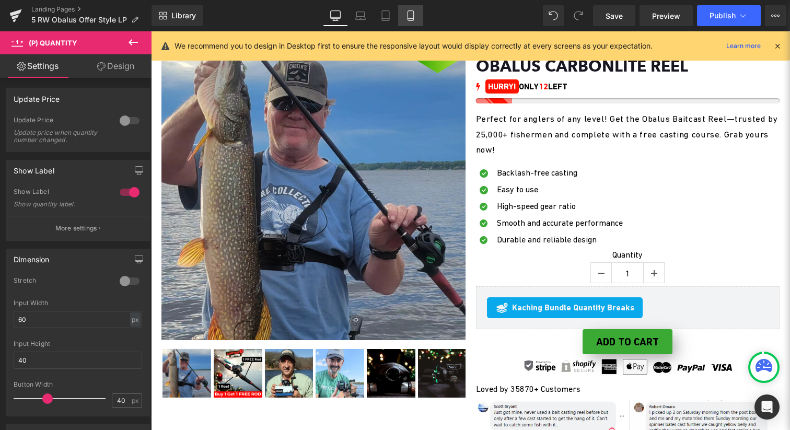
click at [411, 15] on icon at bounding box center [411, 15] width 10 height 10
type input "100"
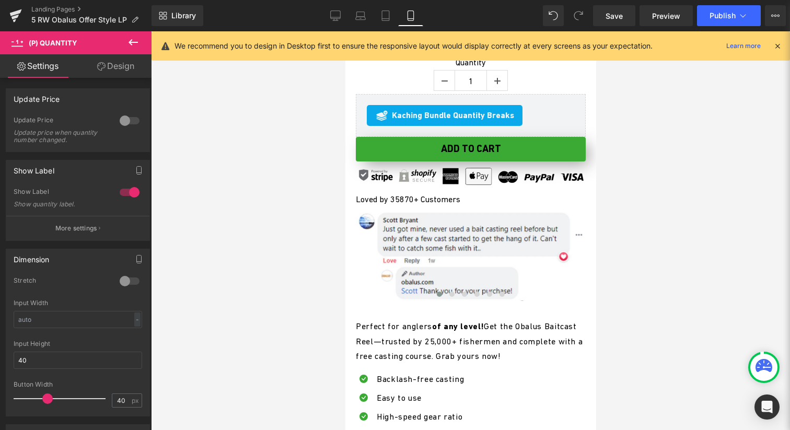
scroll to position [2271, 0]
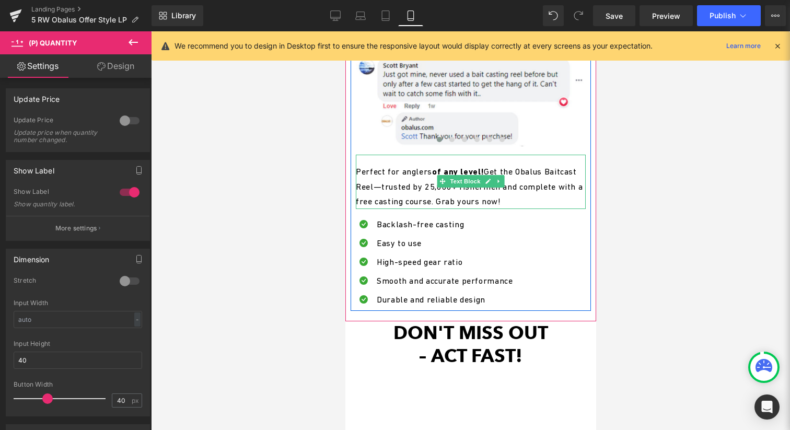
click at [417, 203] on font "Perfect for anglers of any level! Get the Obalus Baitcast Reel—trusted by 25,00…" at bounding box center [468, 186] width 227 height 39
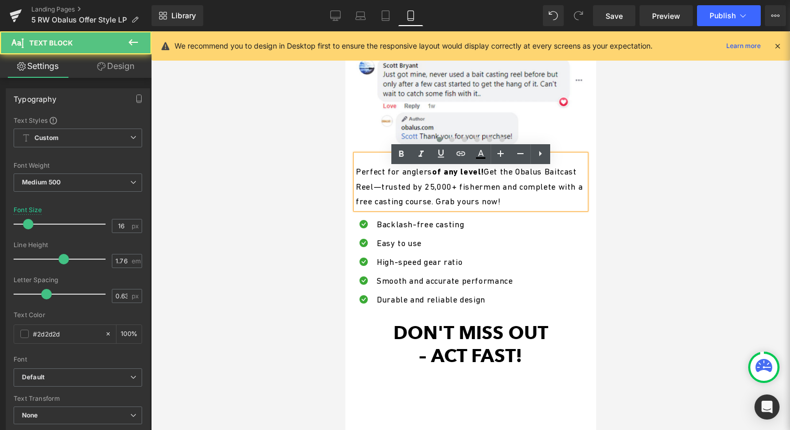
click at [429, 202] on font "Perfect for anglers of any level! Get the Obalus Baitcast Reel—trusted by 25,00…" at bounding box center [468, 186] width 227 height 39
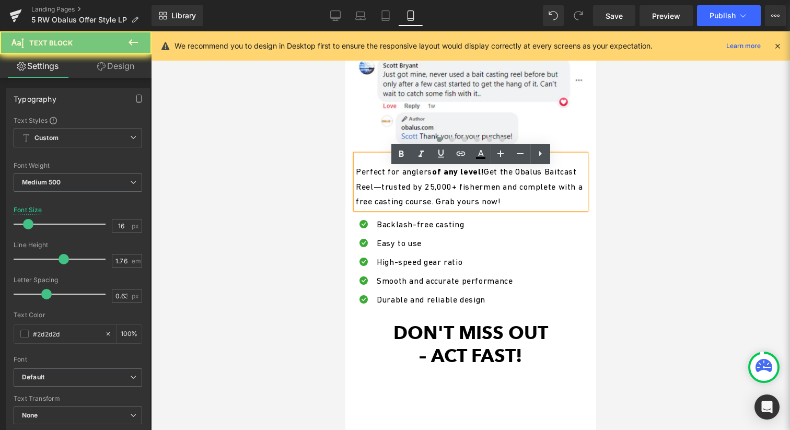
click at [430, 202] on font "Perfect for anglers of any level! Get the Obalus Baitcast Reel—trusted by 25,00…" at bounding box center [468, 186] width 227 height 39
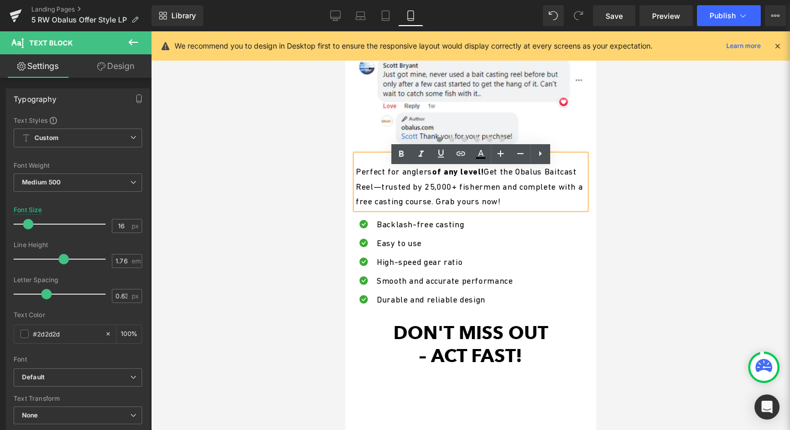
click at [433, 202] on font "Perfect for anglers of any level! Get the Obalus Baitcast Reel—trusted by 25,00…" at bounding box center [468, 186] width 227 height 39
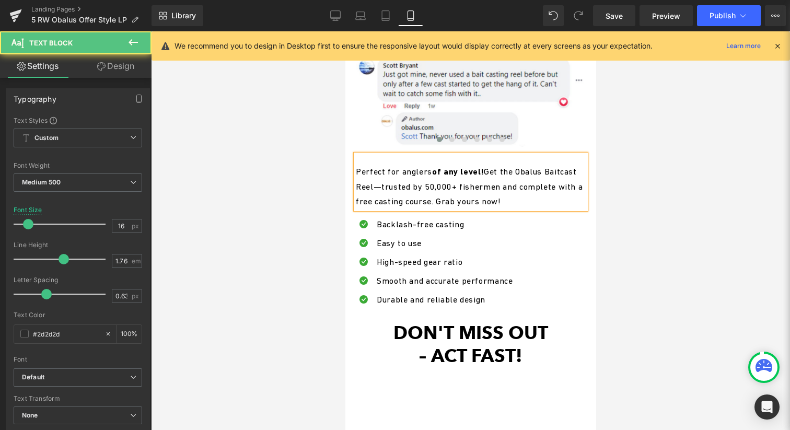
click at [513, 209] on p "Perfect for anglers of any level! Get the Obalus Baitcast Reel—trusted by 50,00…" at bounding box center [470, 186] width 230 height 44
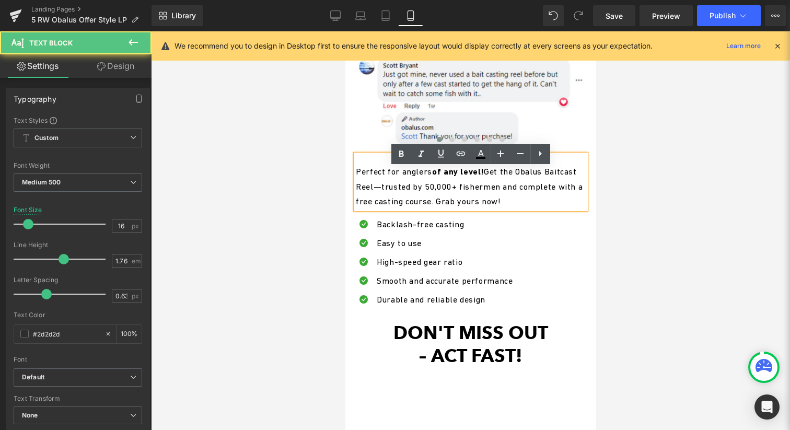
click at [441, 194] on p "Perfect for anglers of any level! Get the Obalus Baitcast Reel—trusted by 50,00…" at bounding box center [470, 186] width 230 height 44
click at [439, 206] on font "Perfect for anglers of any level! Get the Obalus Baitcast Reel—trusted by 50,00…" at bounding box center [468, 186] width 227 height 39
click at [438, 203] on font "Perfect for anglers of any level! Get the Obalus Baitcast Reel—trusted by 50,00…" at bounding box center [468, 186] width 227 height 39
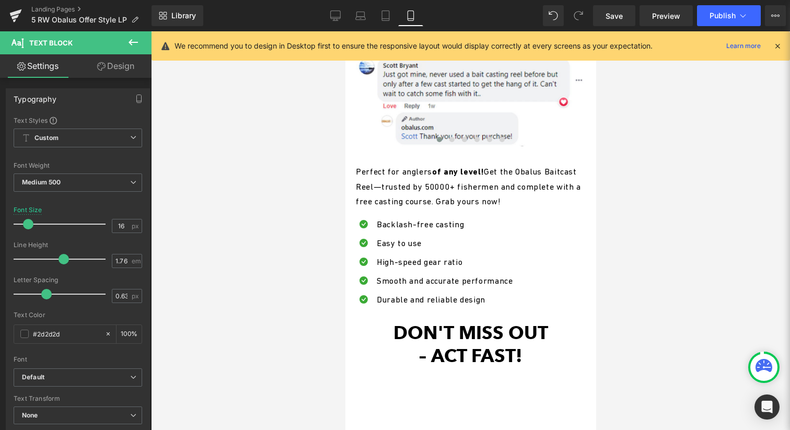
click at [658, 242] on div at bounding box center [470, 230] width 639 height 399
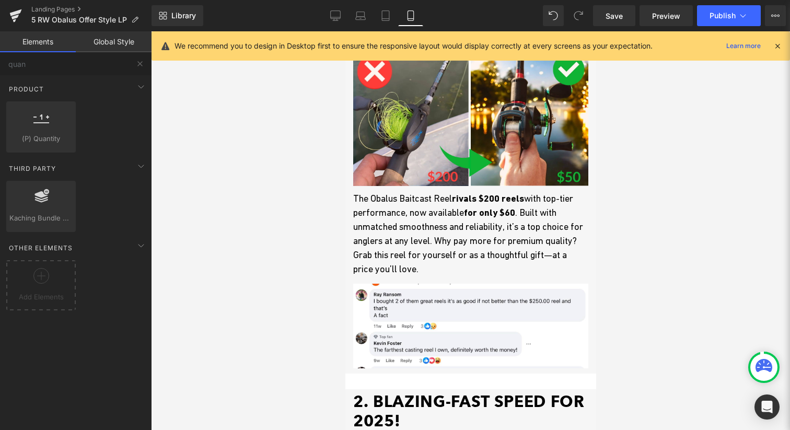
scroll to position [376, 0]
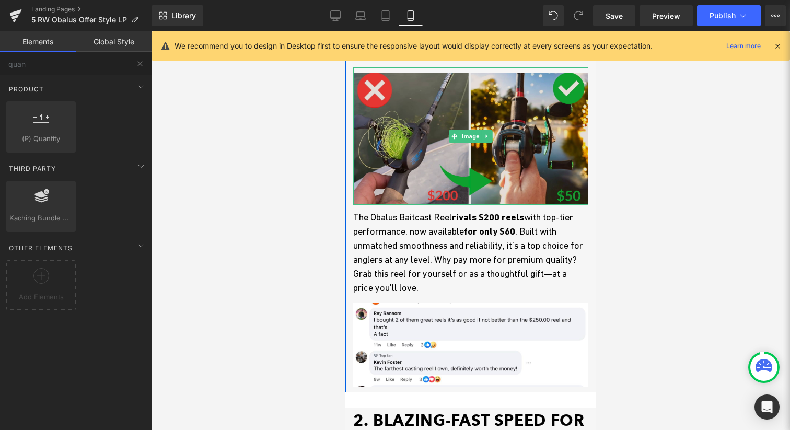
click at [519, 174] on img at bounding box center [470, 135] width 235 height 137
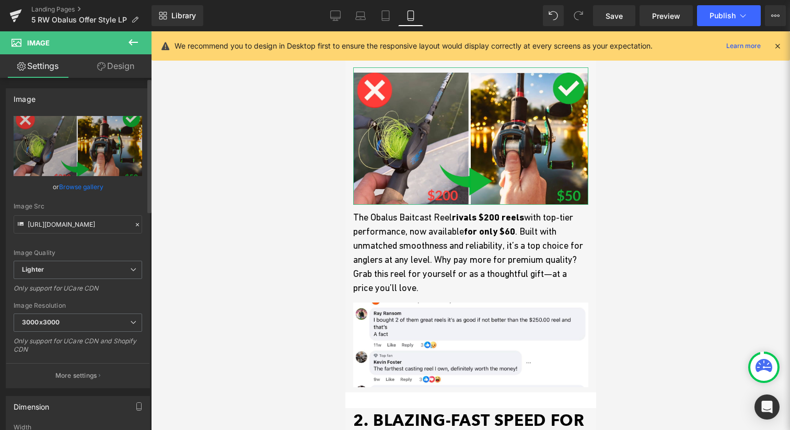
click at [87, 184] on link "Browse gallery" at bounding box center [81, 187] width 44 height 18
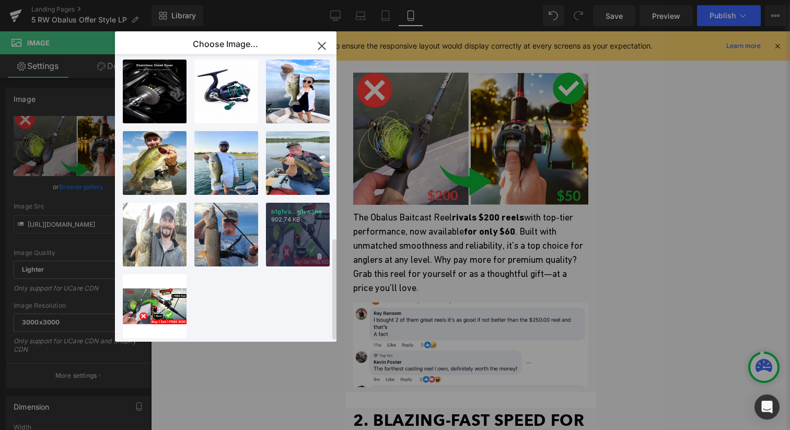
click at [280, 233] on div "b1g1vs...g1vs.jpg 902.74 KB" at bounding box center [298, 235] width 64 height 64
type input "[URL][DOMAIN_NAME]"
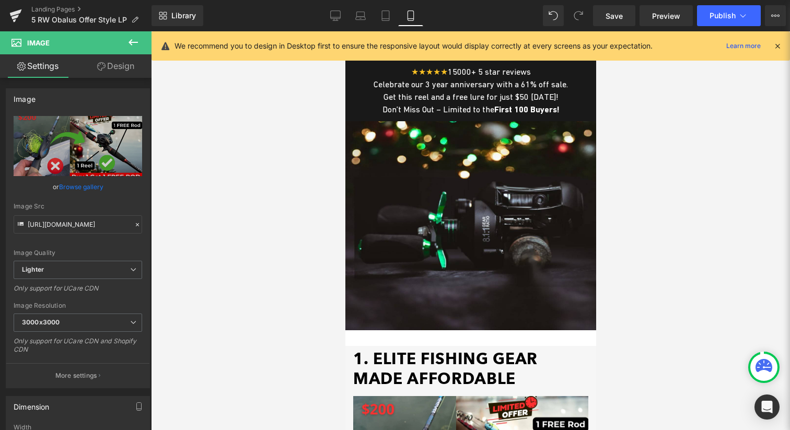
scroll to position [0, 0]
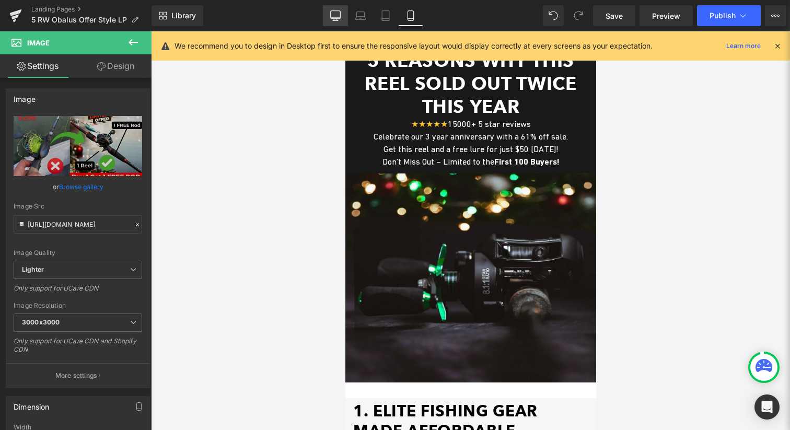
click at [335, 18] on icon at bounding box center [335, 15] width 10 height 10
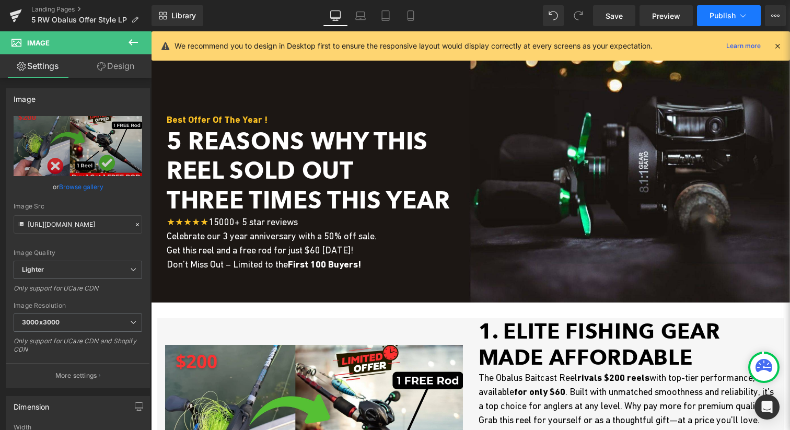
click at [720, 9] on button "Publish" at bounding box center [729, 15] width 64 height 21
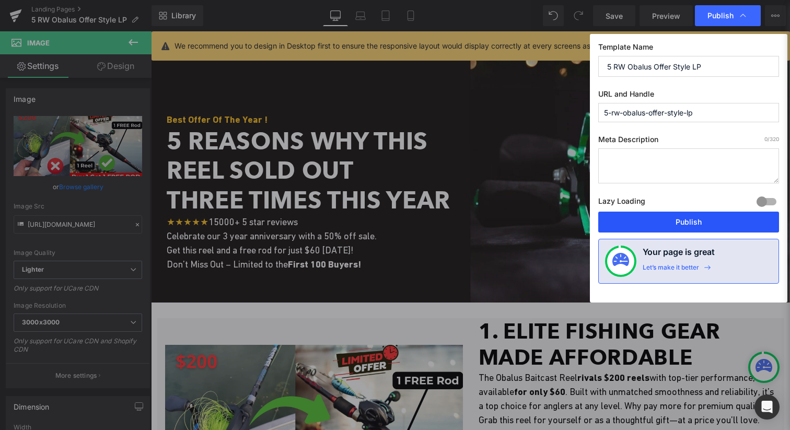
click at [688, 219] on button "Publish" at bounding box center [688, 222] width 181 height 21
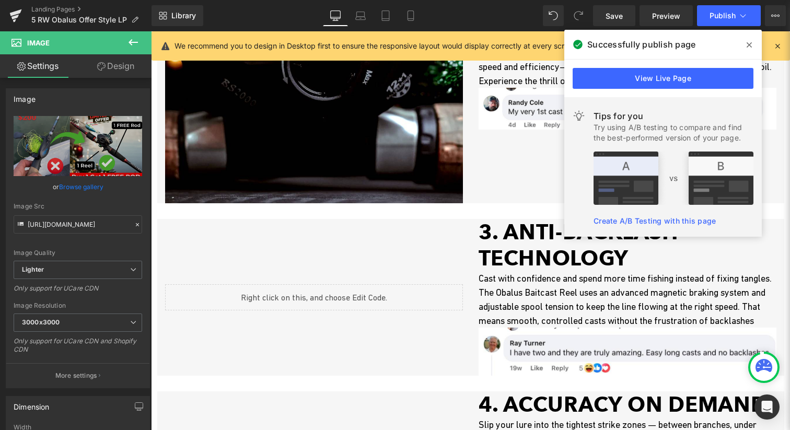
scroll to position [733, 0]
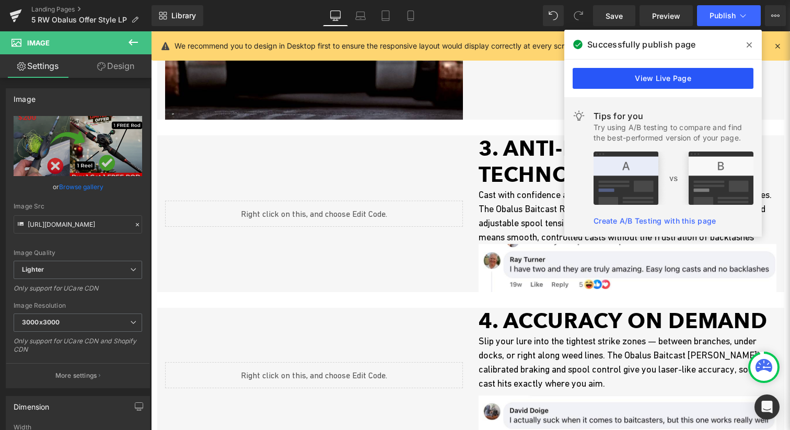
click at [638, 72] on link "View Live Page" at bounding box center [663, 78] width 181 height 21
